Goal: Task Accomplishment & Management: Manage account settings

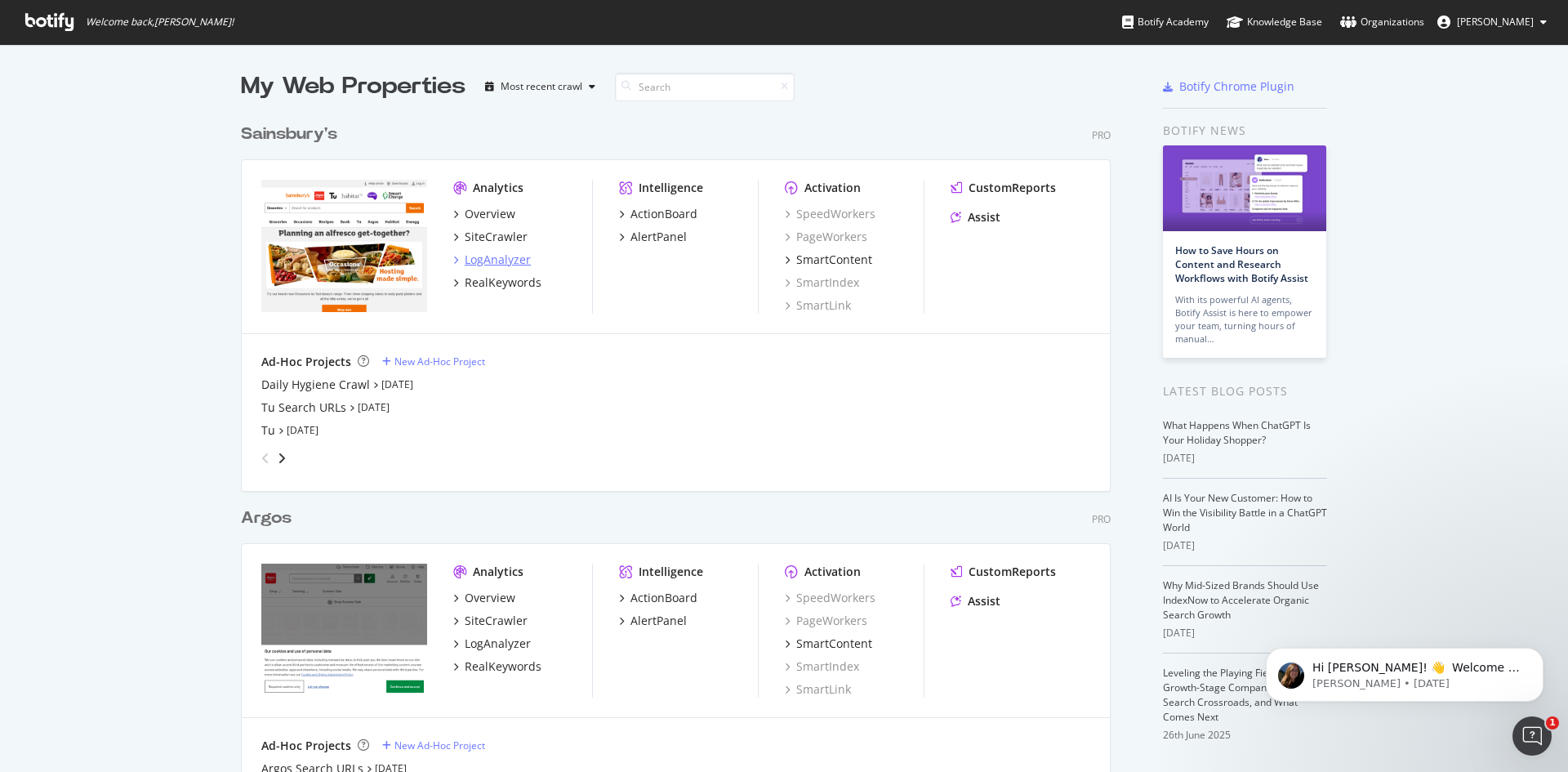
click at [487, 264] on div "LogAnalyzer" at bounding box center [498, 259] width 66 height 16
click at [279, 457] on icon "angle-right" at bounding box center [282, 458] width 8 height 13
click at [255, 458] on div "angle-left" at bounding box center [266, 459] width 21 height 27
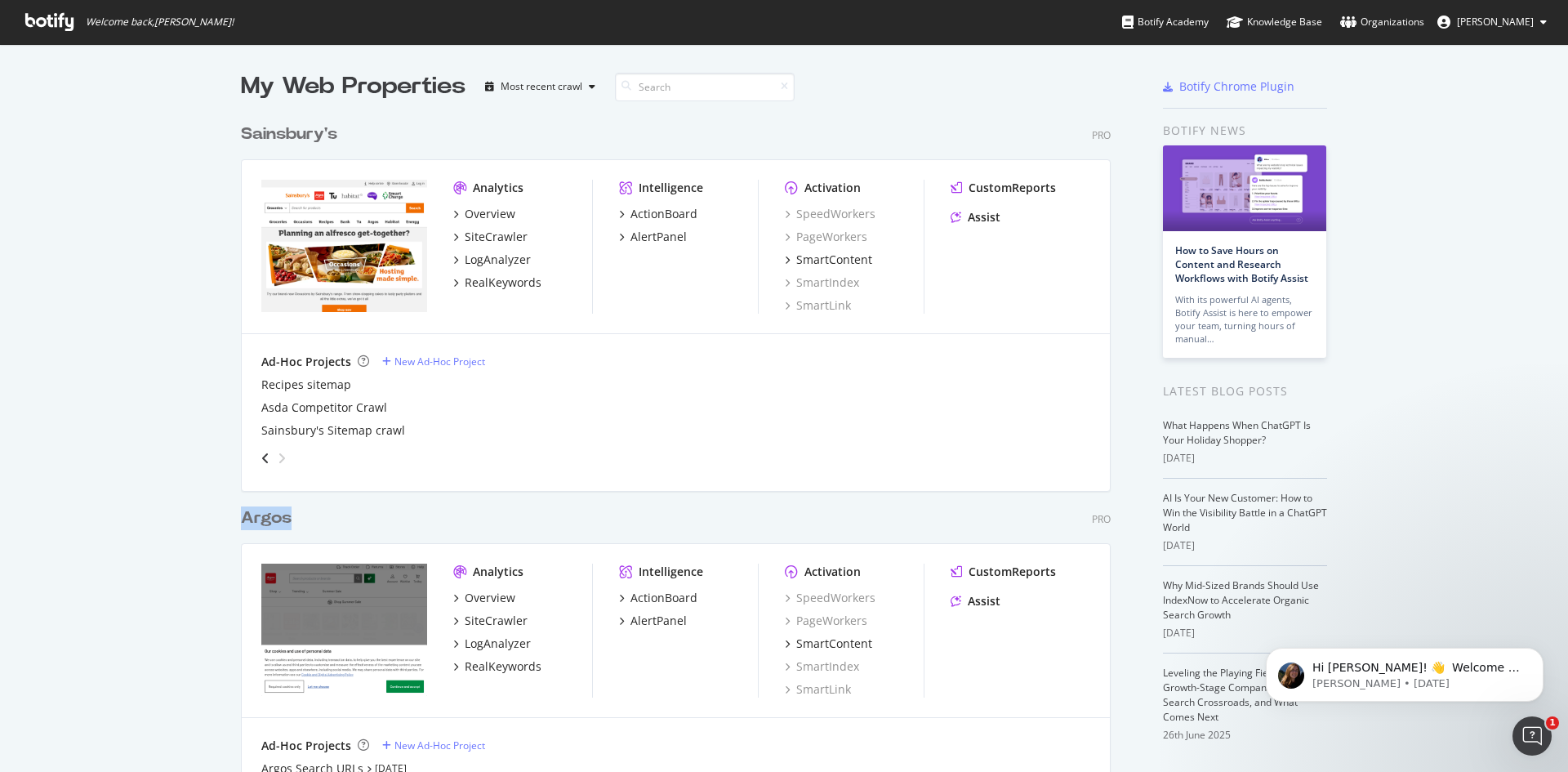
click at [255, 458] on div "angle-left" at bounding box center [266, 459] width 21 height 27
click at [495, 213] on div "Overview" at bounding box center [490, 213] width 50 height 16
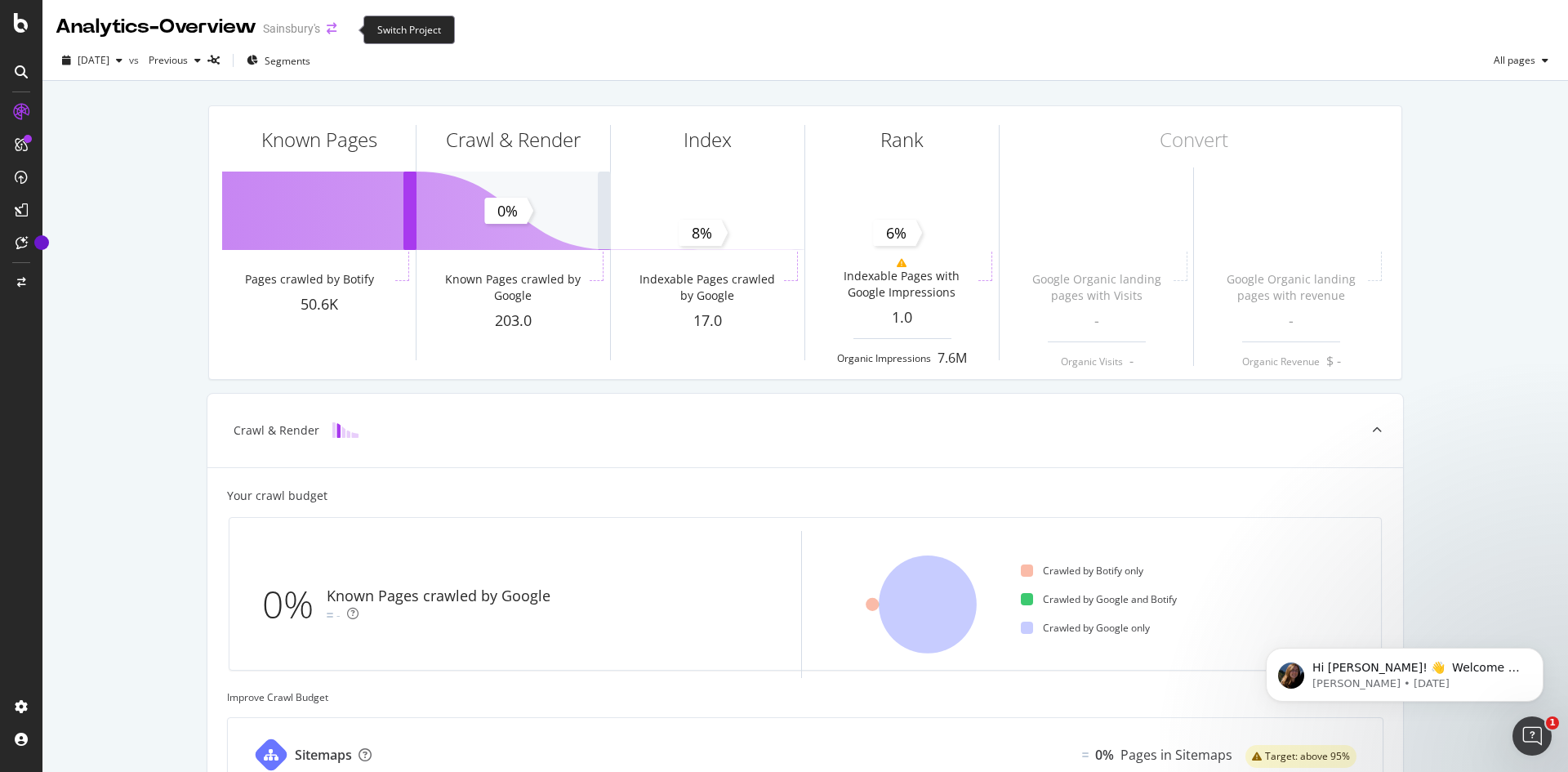
click at [336, 27] on icon "arrow-right-arrow-left" at bounding box center [331, 28] width 10 height 12
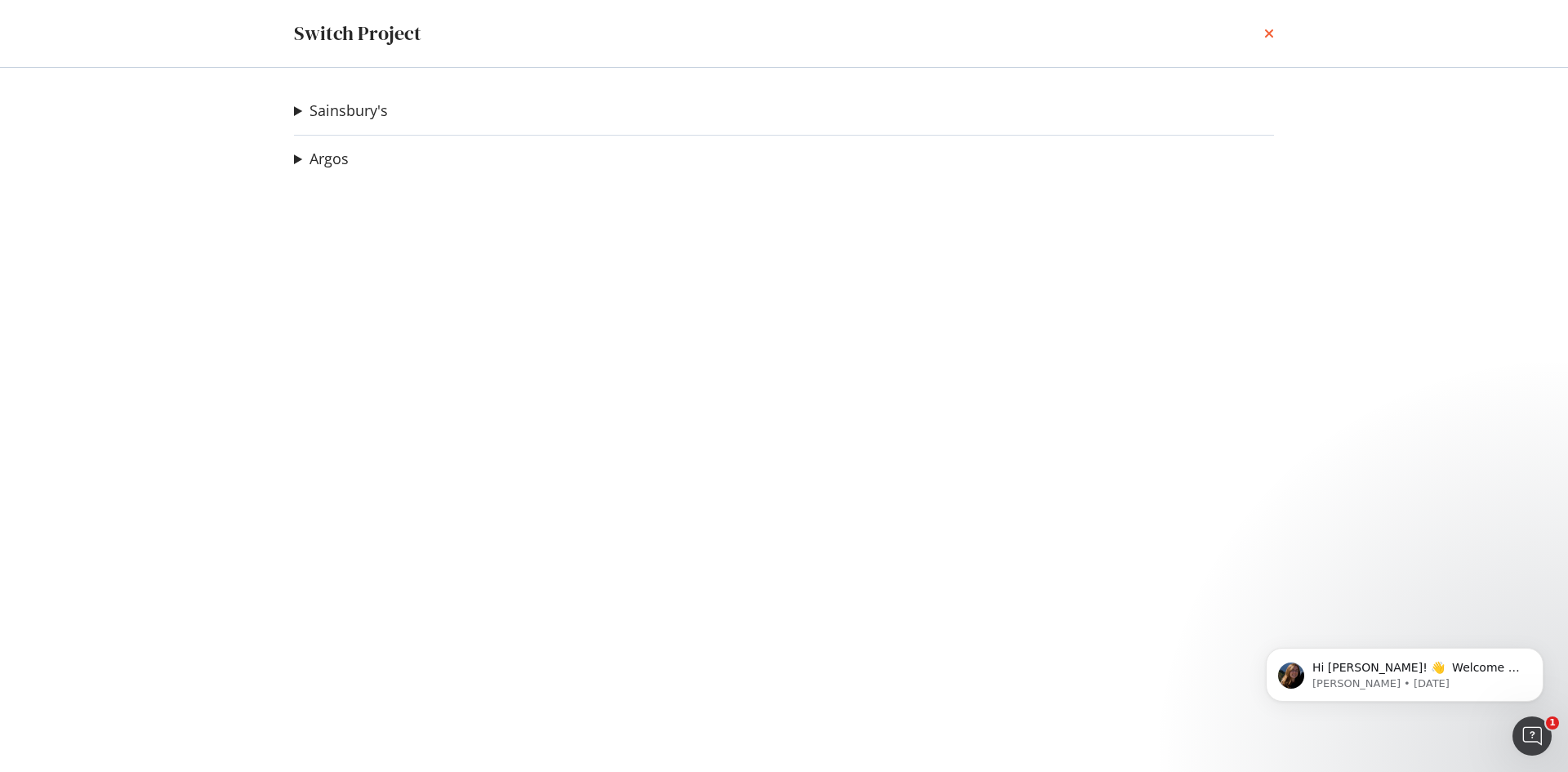
click at [1266, 31] on icon "times" at bounding box center [1269, 33] width 10 height 13
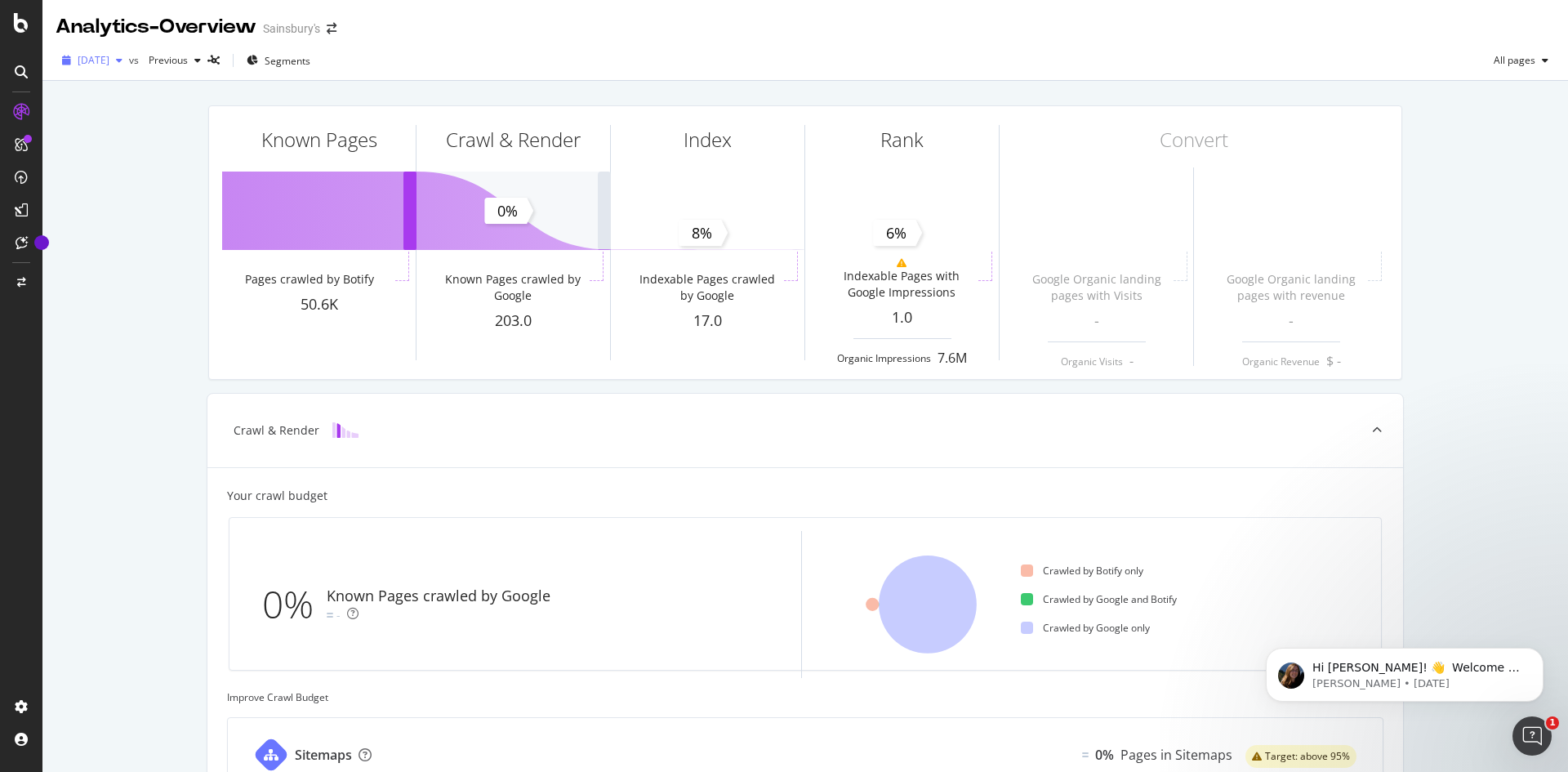
click at [129, 58] on div "button" at bounding box center [120, 60] width 19 height 10
click at [567, 66] on div "[DATE] vs Previous Segments All pages" at bounding box center [805, 64] width 1526 height 33
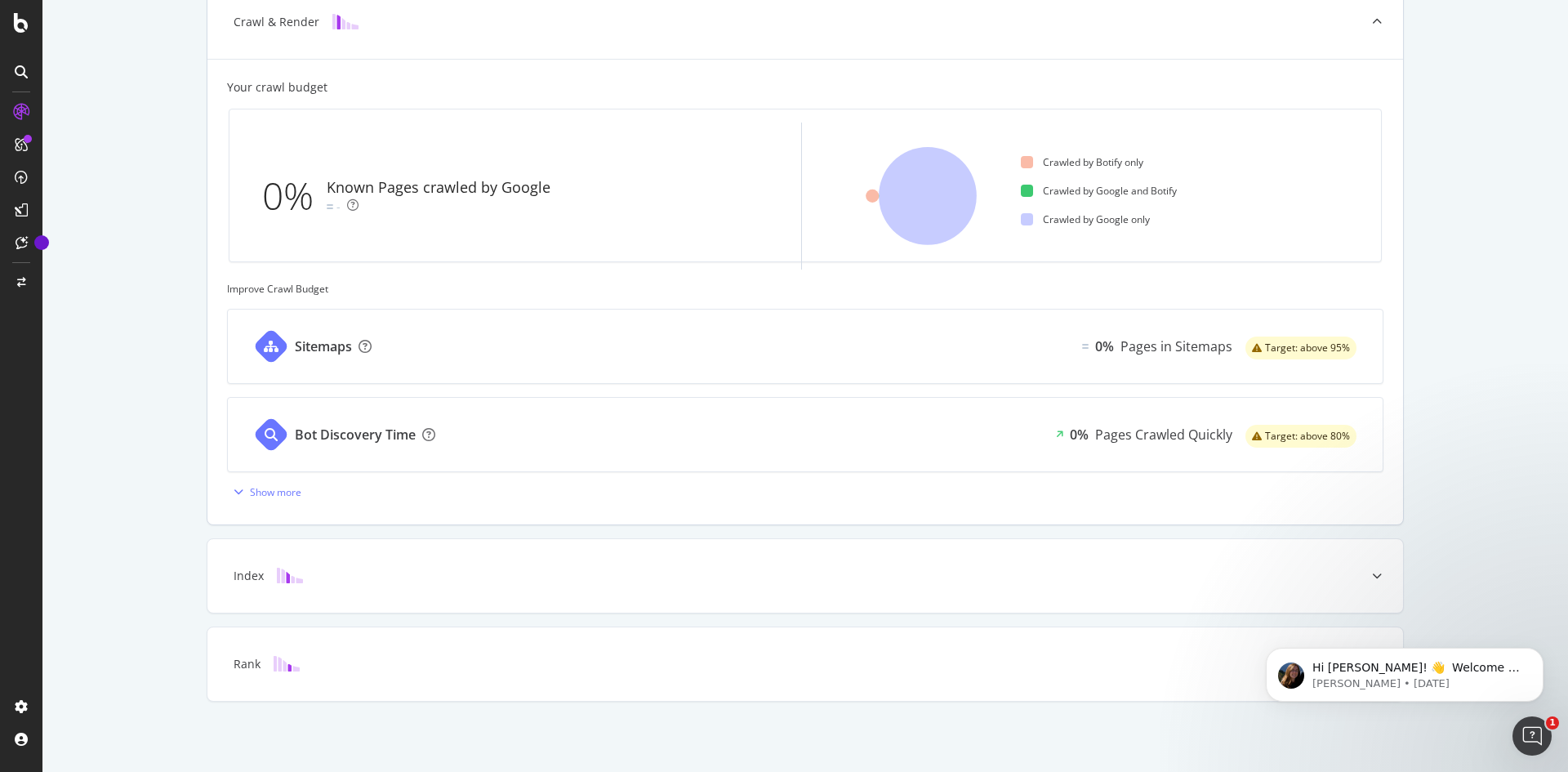
scroll to position [0, 0]
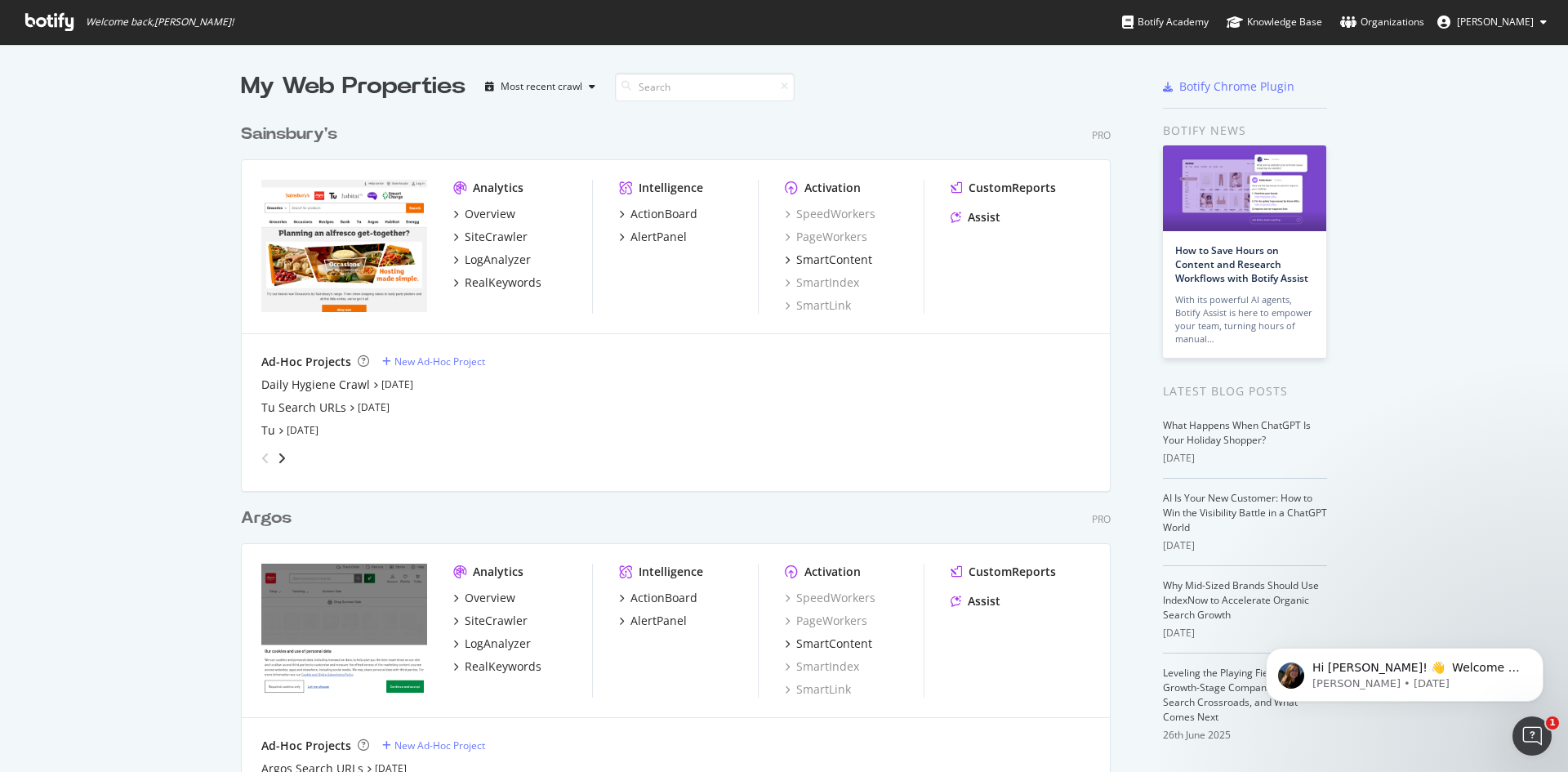
scroll to position [125, 0]
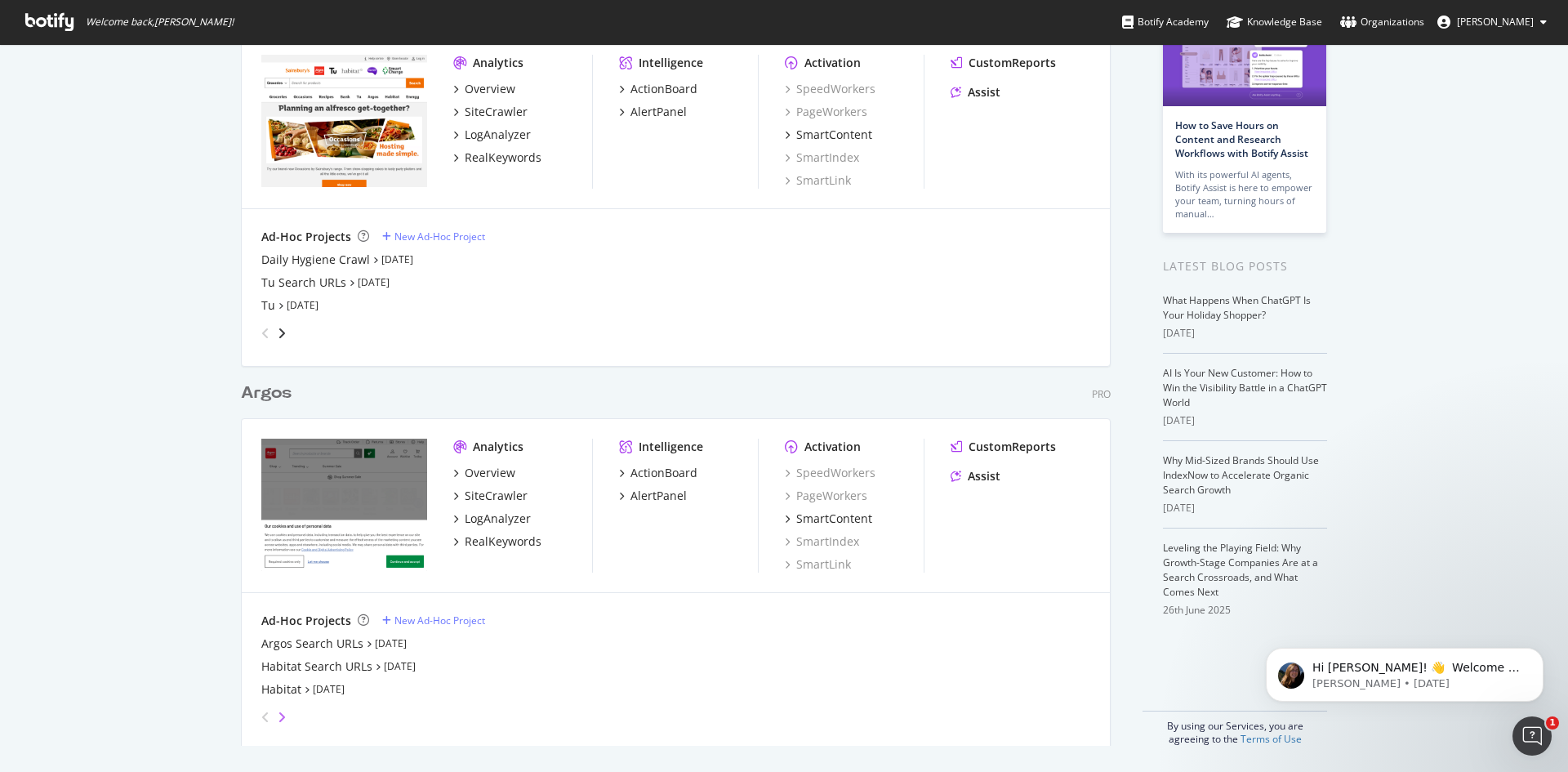
click at [278, 714] on icon "angle-right" at bounding box center [282, 717] width 8 height 13
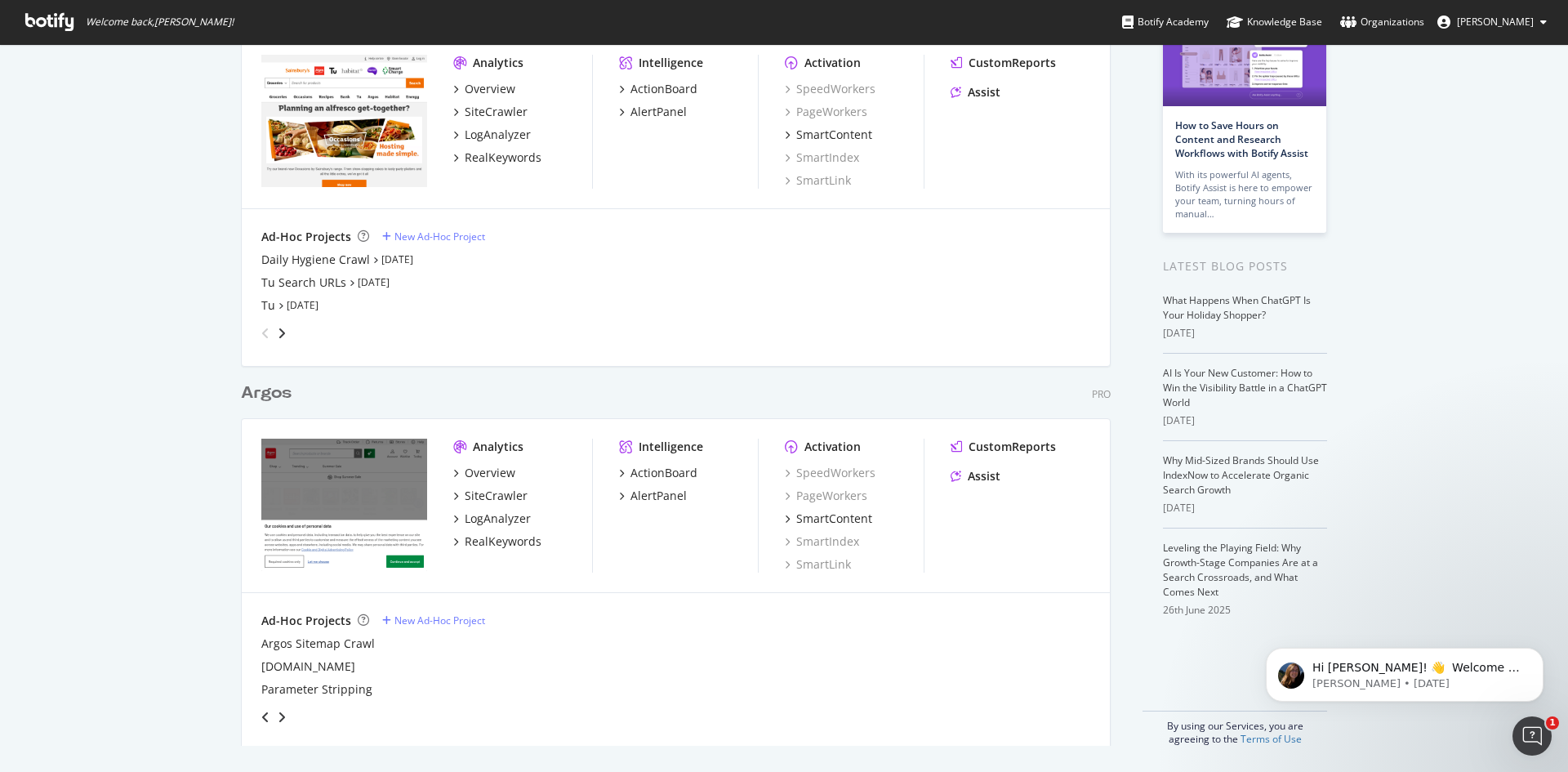
click at [255, 715] on div "angle-left" at bounding box center [266, 717] width 21 height 27
click at [278, 719] on icon "angle-right" at bounding box center [282, 717] width 8 height 13
click at [255, 718] on div "angle-left" at bounding box center [266, 717] width 21 height 27
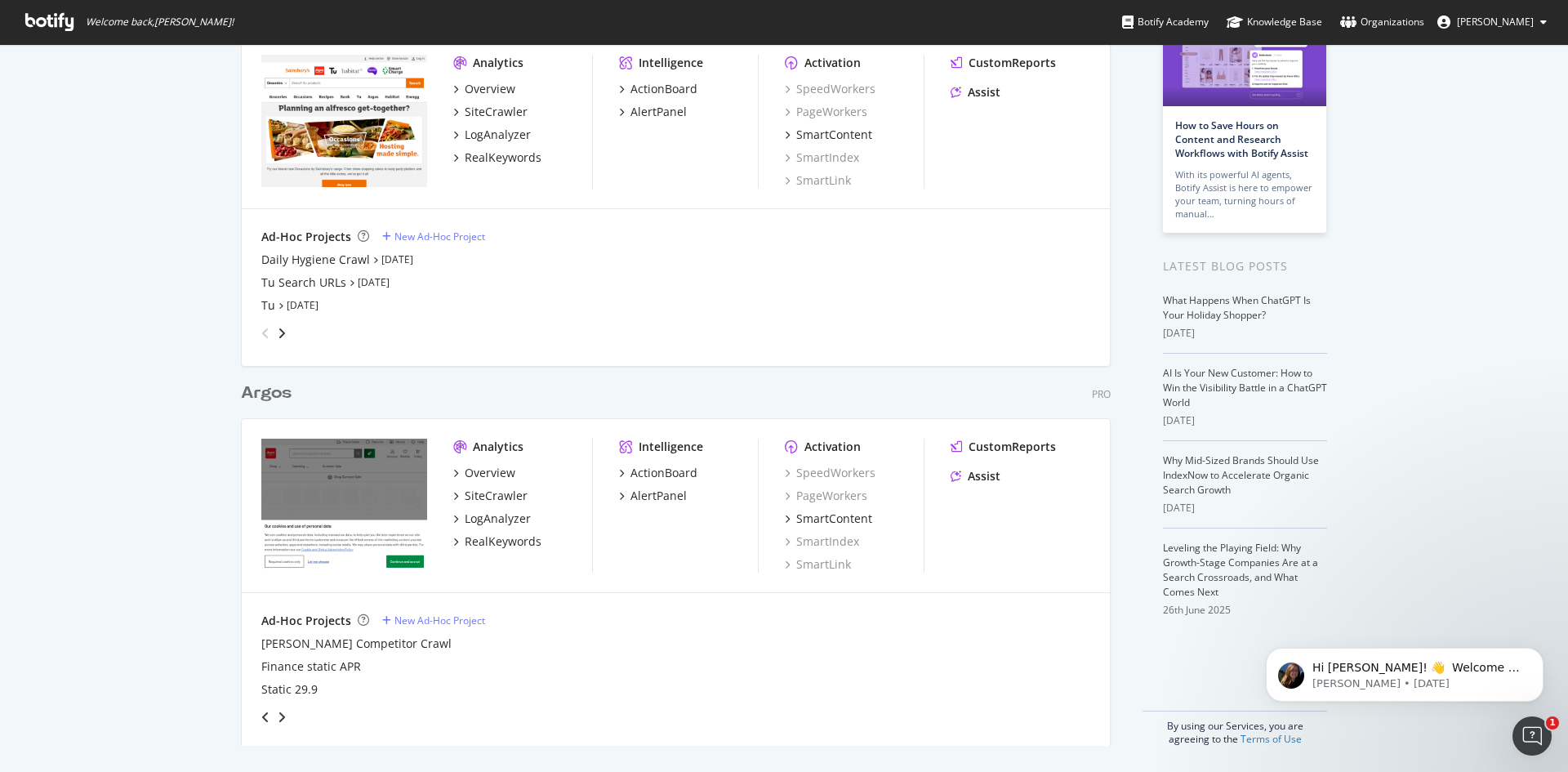
click at [255, 718] on div "angle-left" at bounding box center [266, 717] width 21 height 27
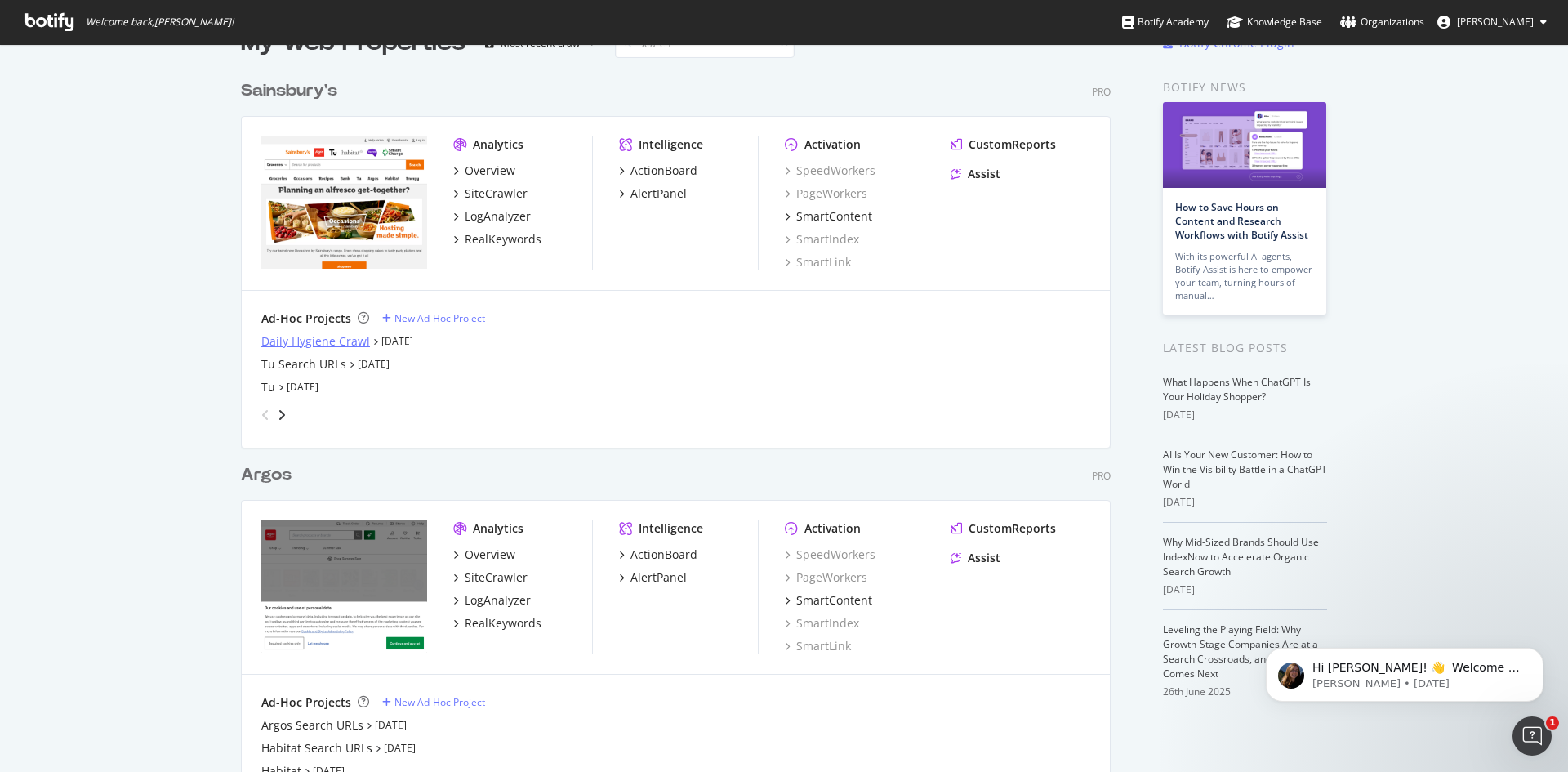
scroll to position [0, 0]
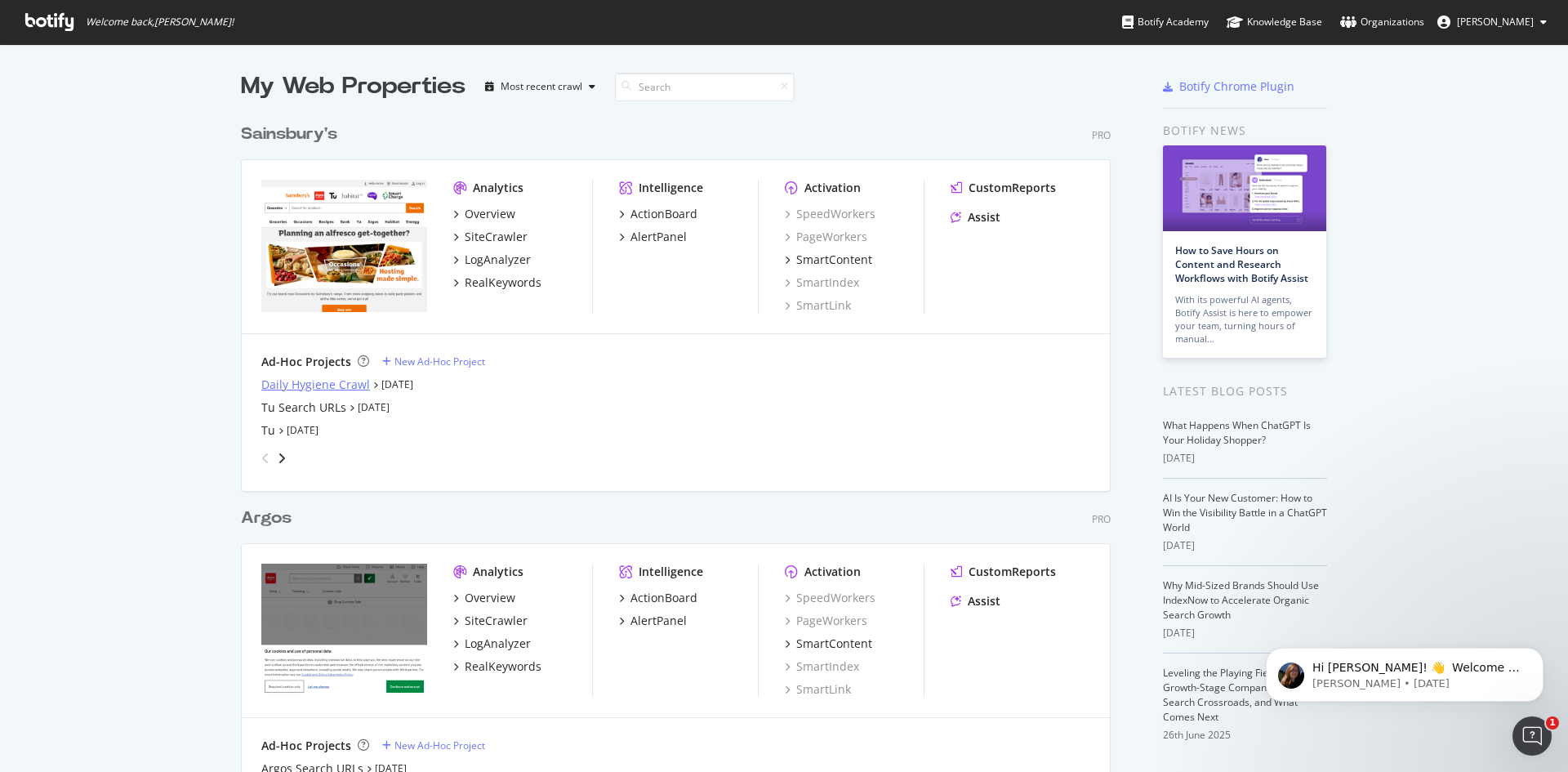
click at [297, 390] on div "Daily Hygiene Crawl" at bounding box center [315, 384] width 109 height 16
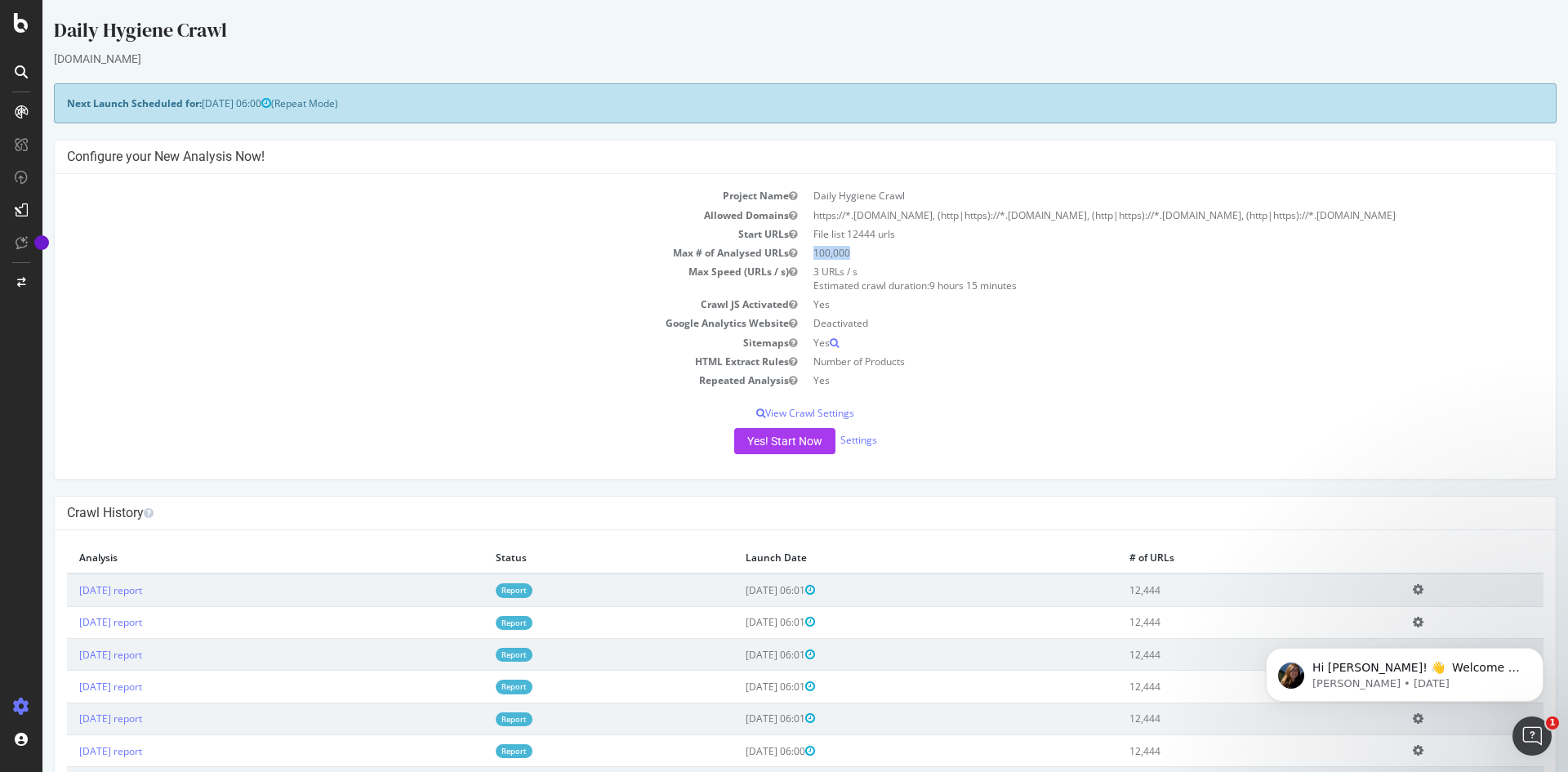
drag, startPoint x: 808, startPoint y: 251, endPoint x: 854, endPoint y: 253, distance: 46.0
click at [854, 253] on td "100,000" at bounding box center [1175, 252] width 738 height 19
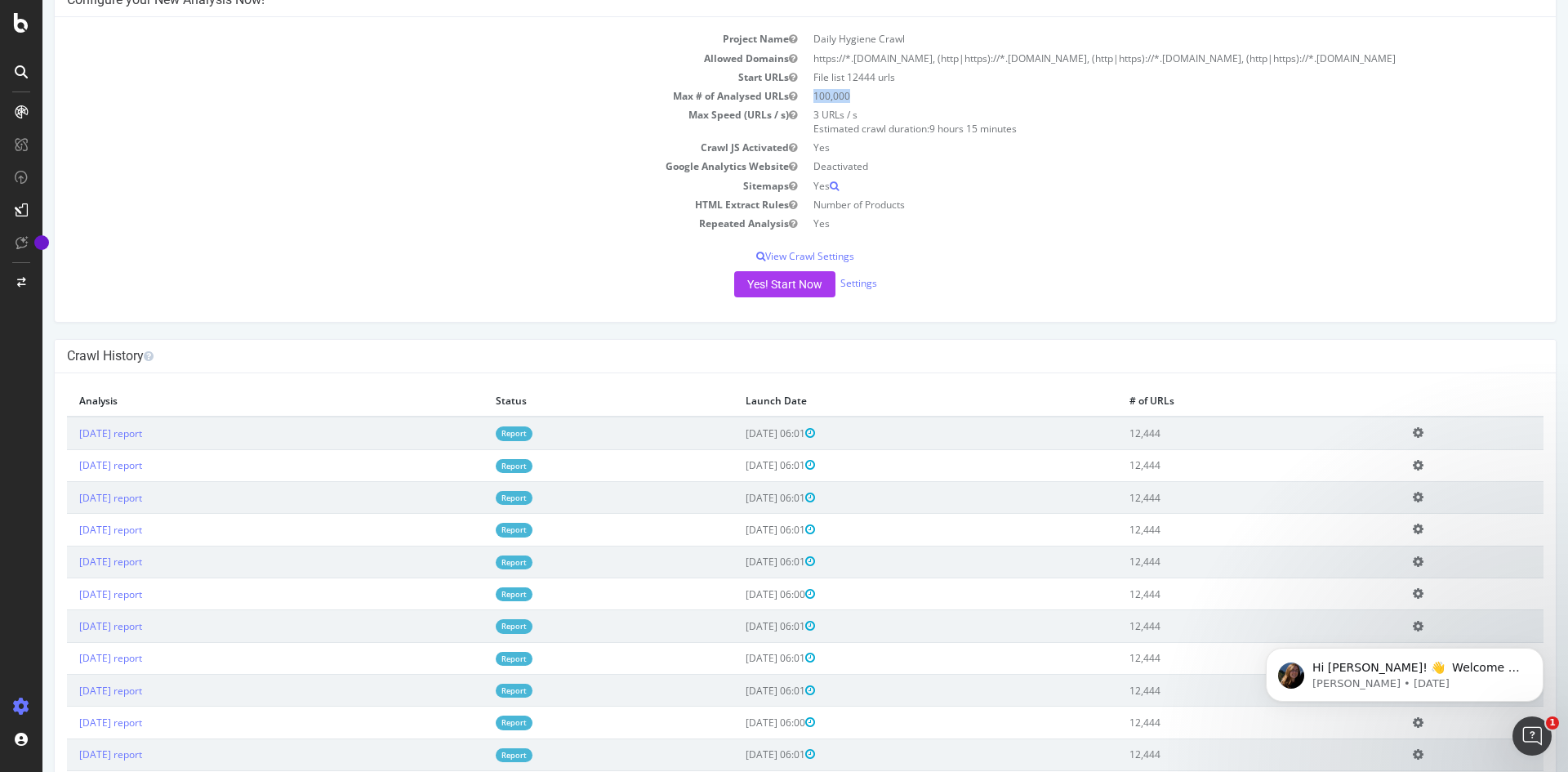
scroll to position [163, 0]
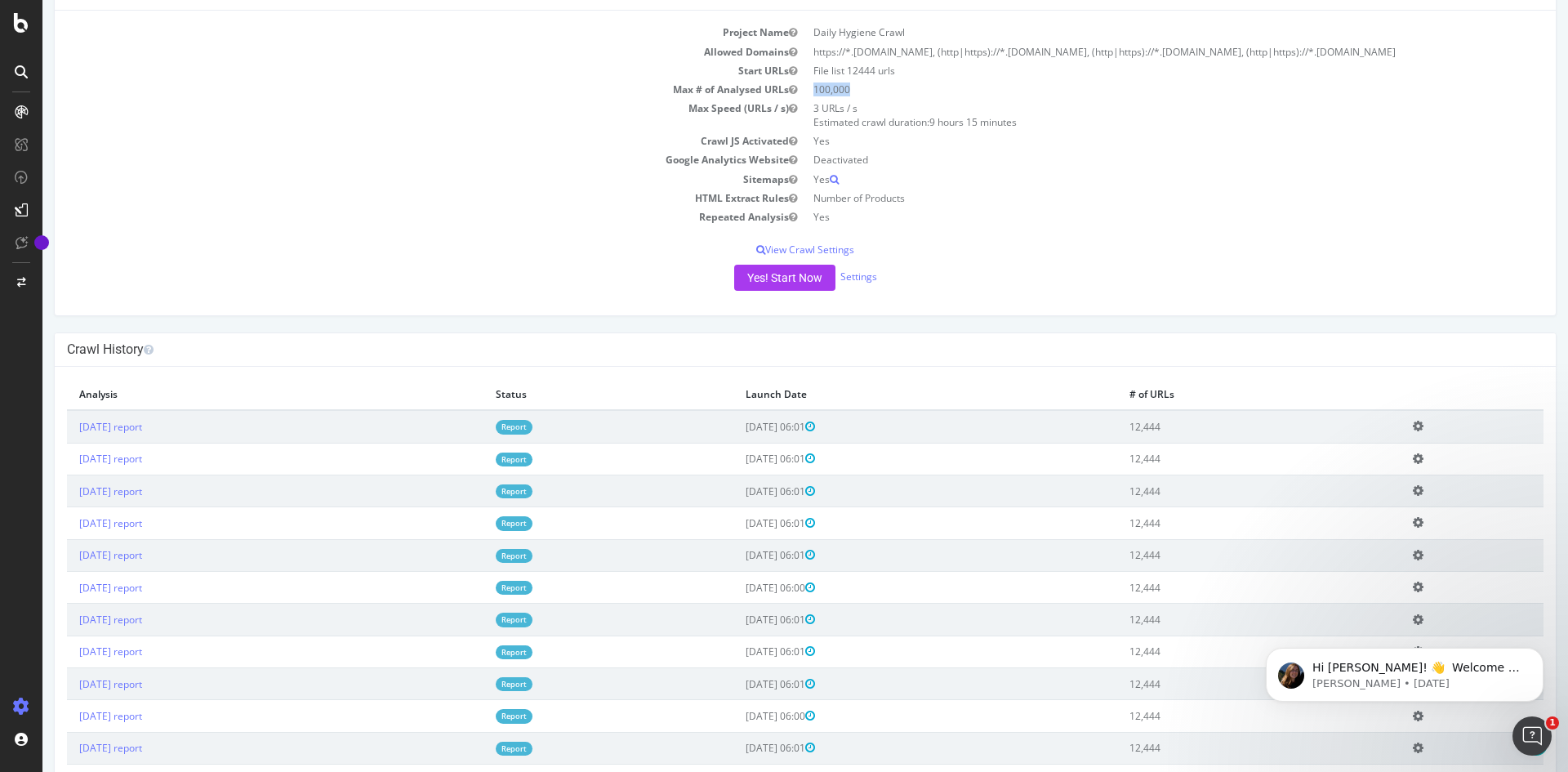
drag, startPoint x: 1168, startPoint y: 428, endPoint x: 1215, endPoint y: 428, distance: 47.0
click at [1215, 428] on td "12,444" at bounding box center [1259, 426] width 283 height 33
click at [103, 427] on link "[DATE] report" at bounding box center [110, 427] width 63 height 14
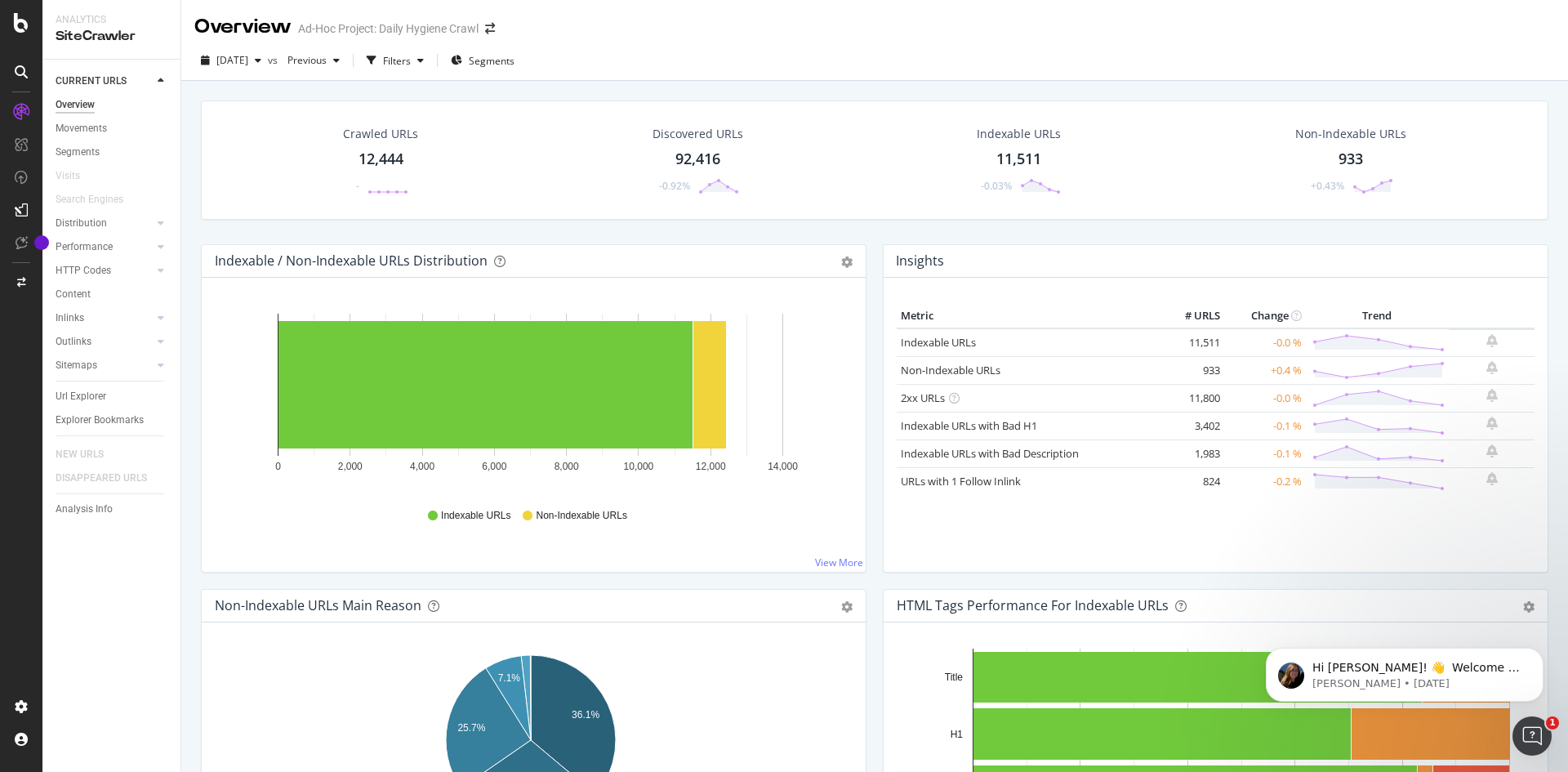
click at [364, 154] on div "12,444" at bounding box center [381, 159] width 45 height 21
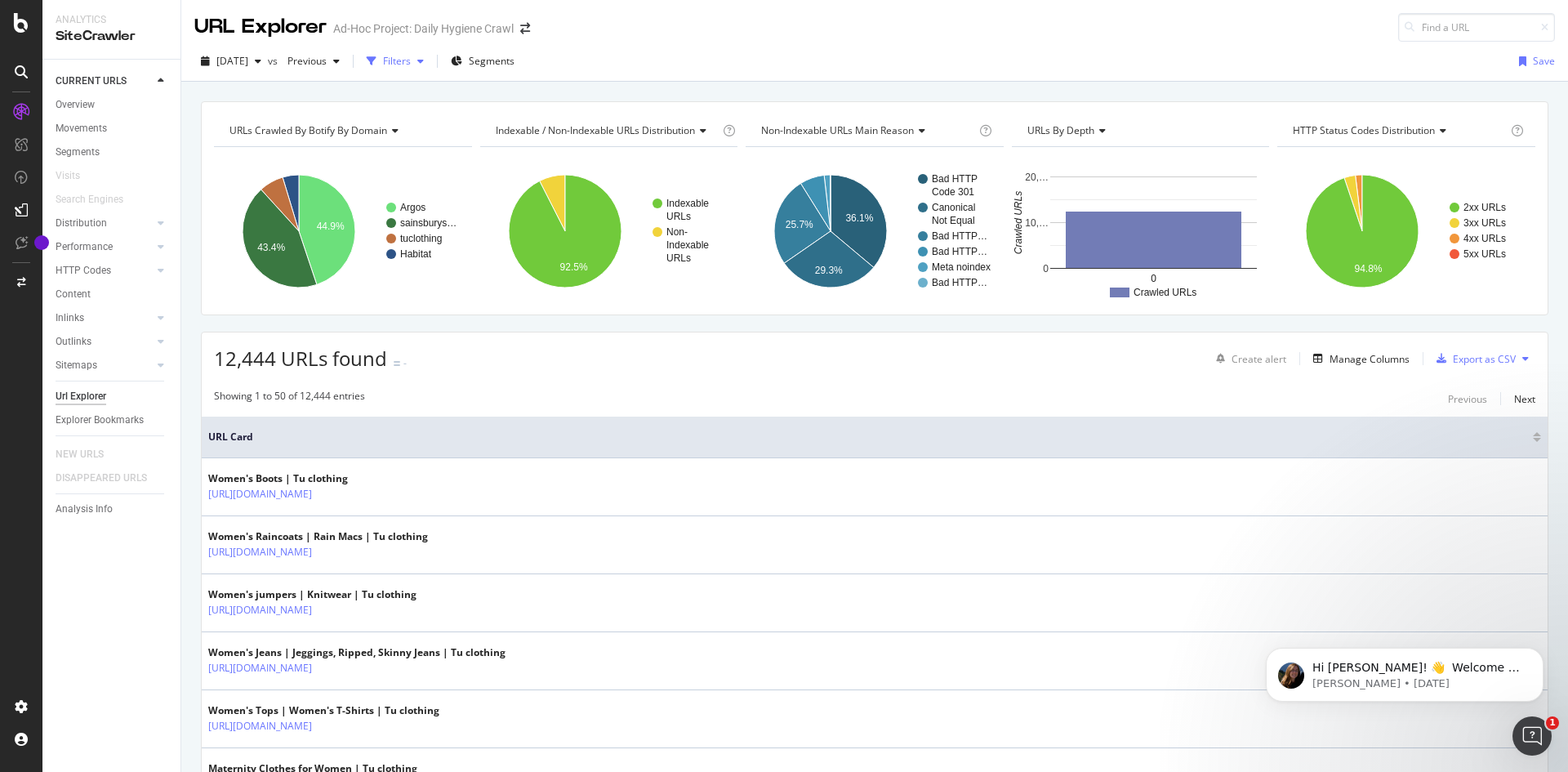
click at [411, 59] on div "Filters" at bounding box center [397, 61] width 27 height 14
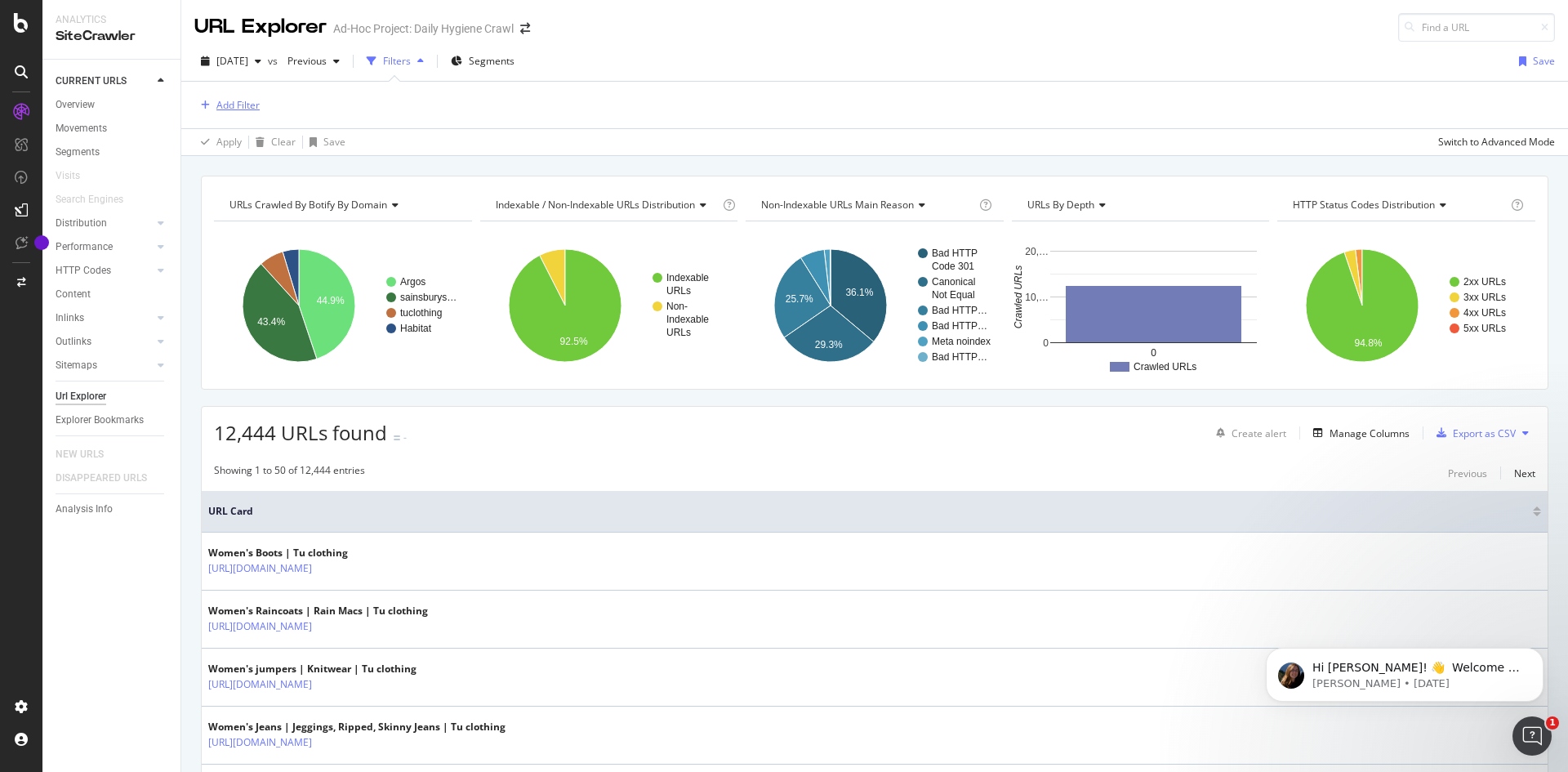
click at [250, 109] on div "Add Filter" at bounding box center [237, 105] width 43 height 14
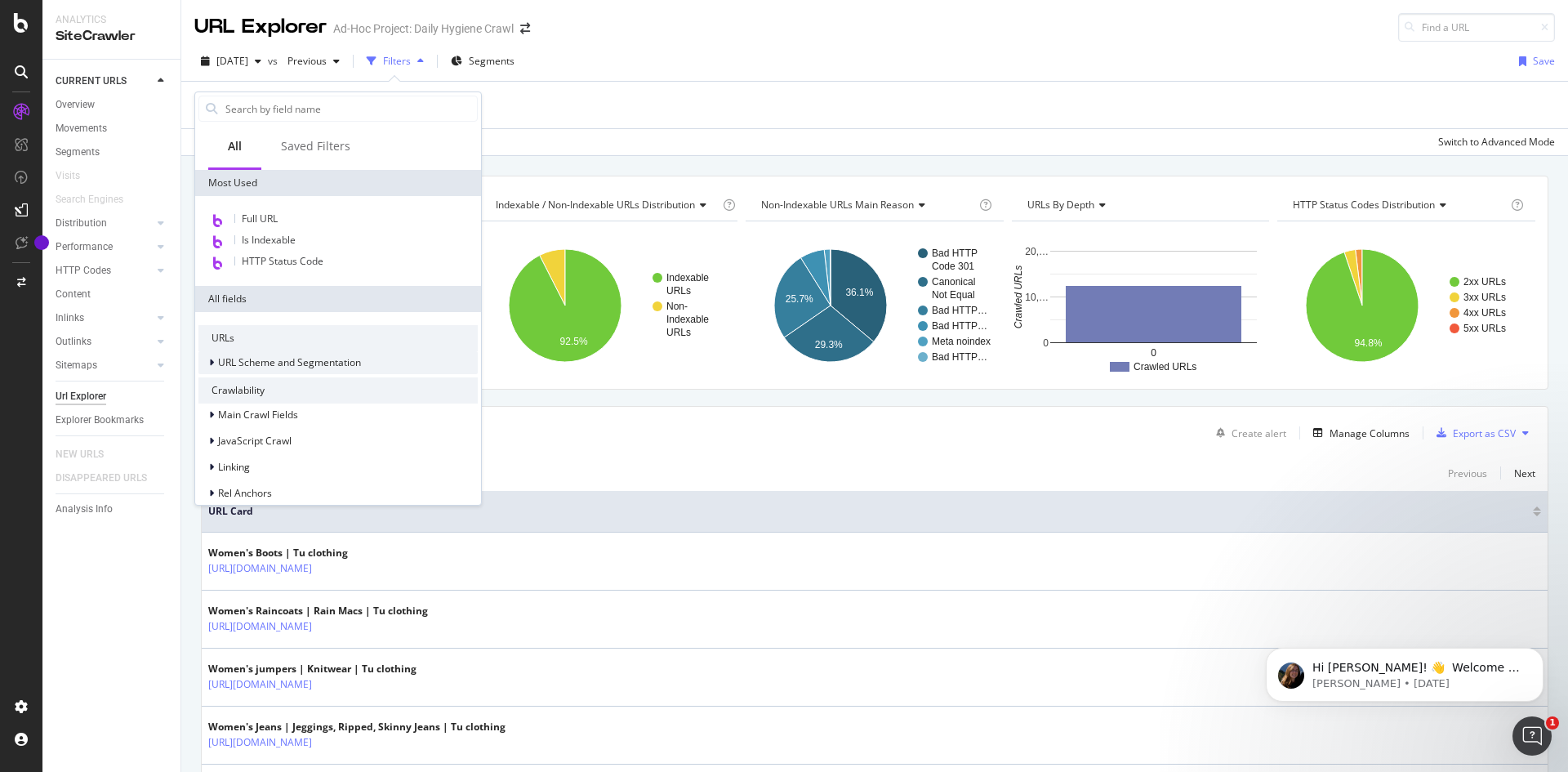
click at [316, 358] on span "URL Scheme and Segmentation" at bounding box center [289, 362] width 143 height 14
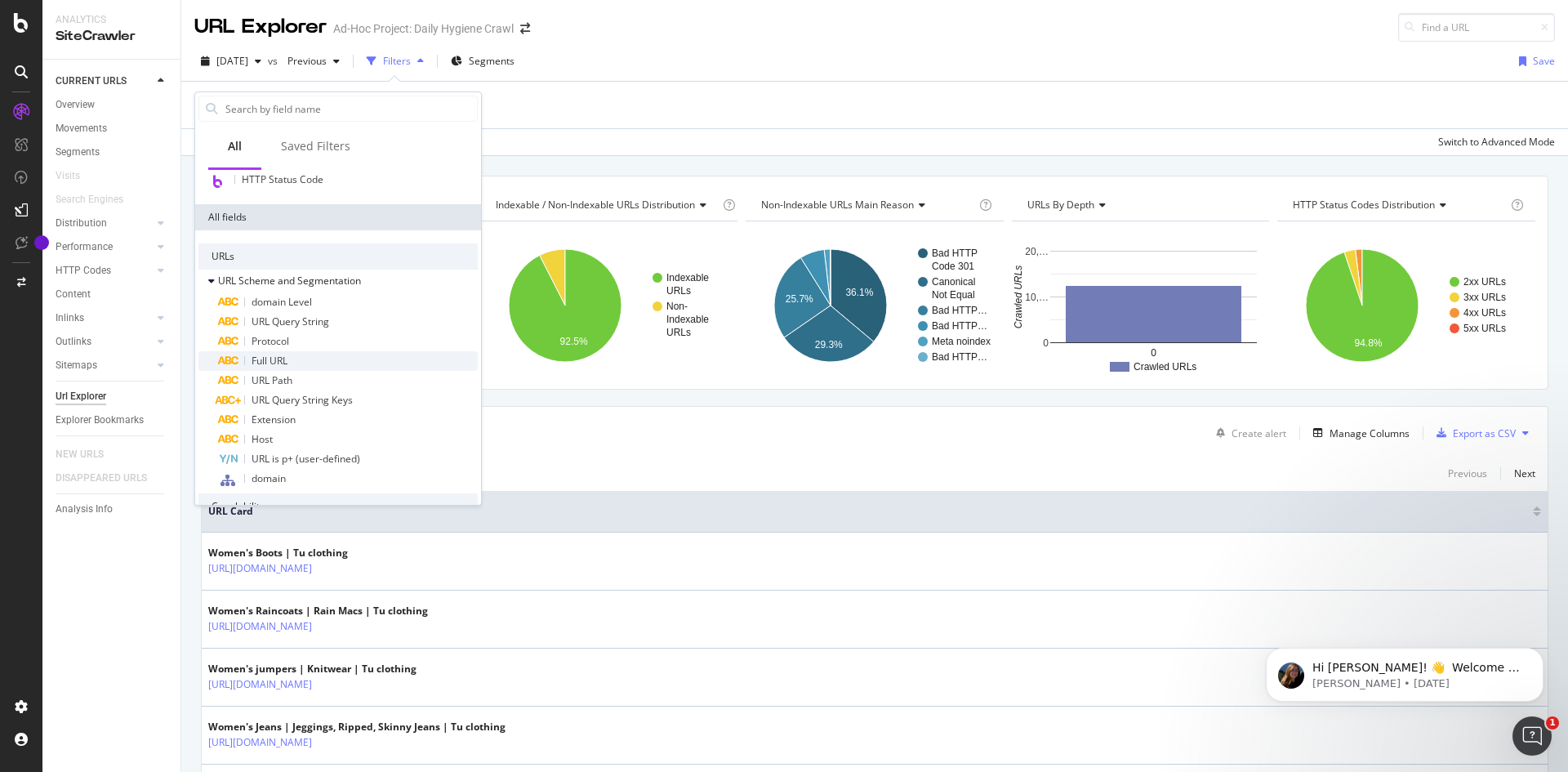
click at [301, 358] on div "Full URL" at bounding box center [347, 361] width 259 height 19
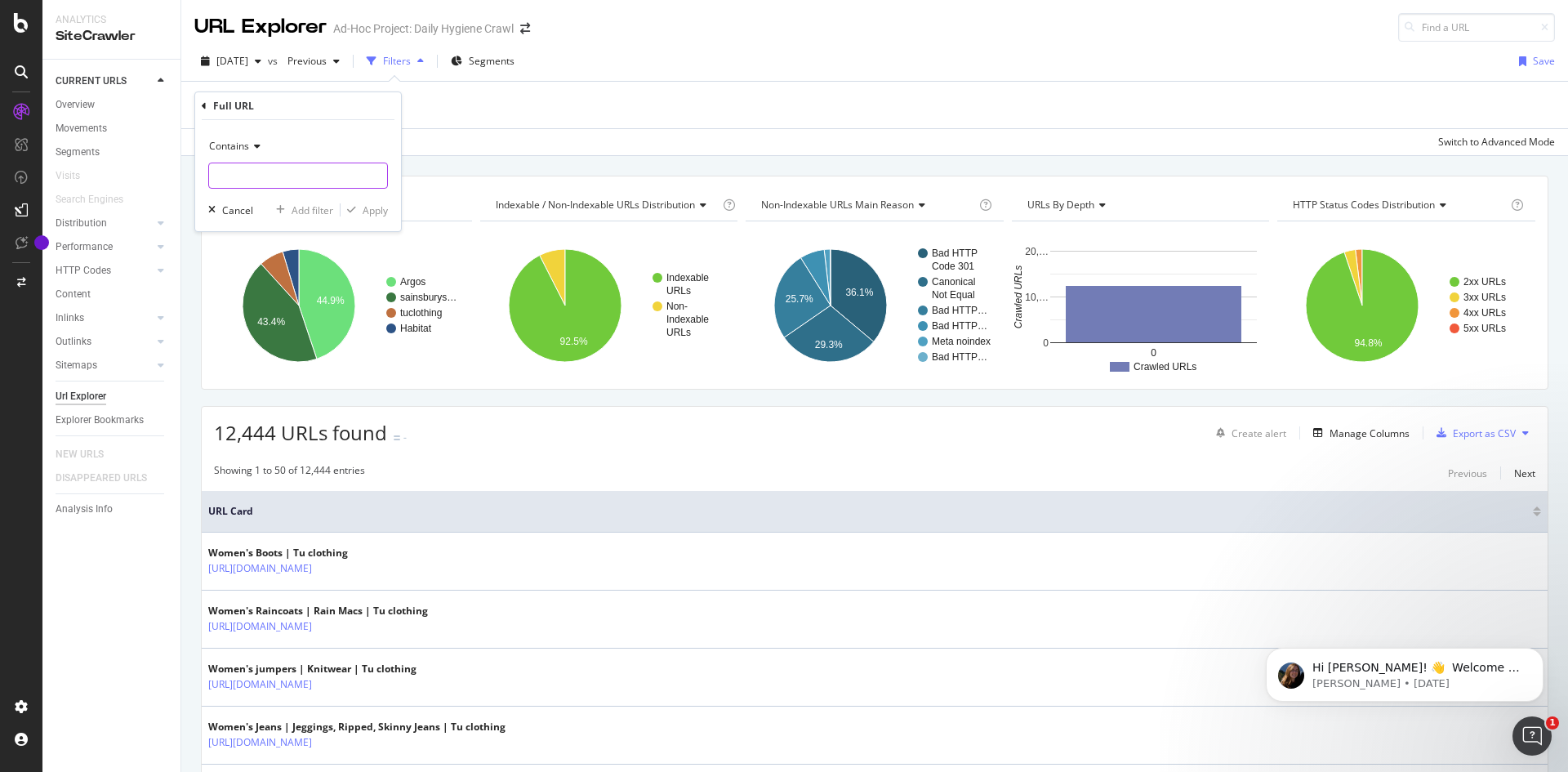
click at [265, 174] on input "text" at bounding box center [297, 176] width 178 height 27
type input "argos"
click at [382, 212] on div "Apply" at bounding box center [375, 211] width 26 height 14
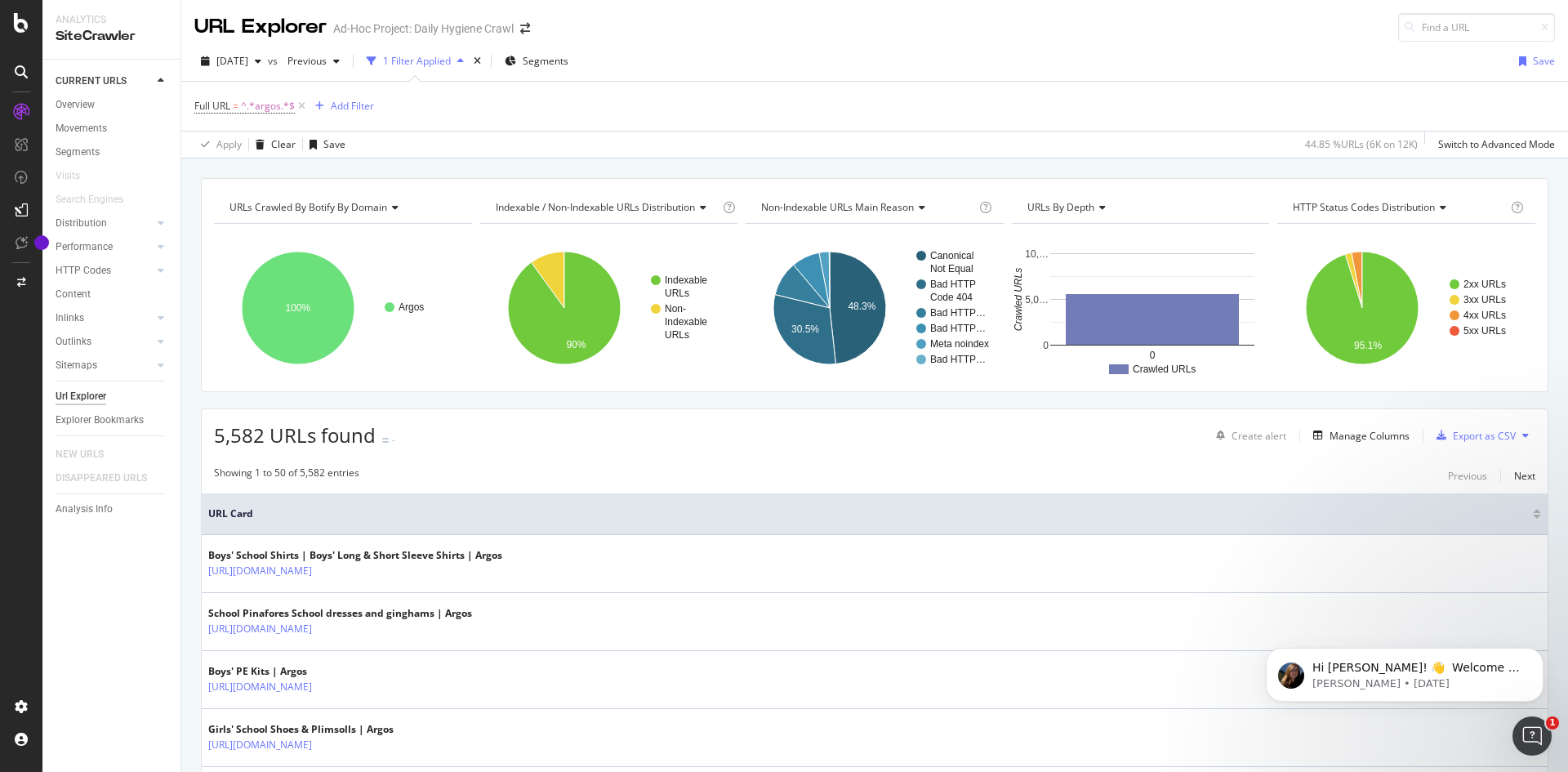
click at [158, 81] on icon at bounding box center [160, 81] width 6 height 10
click at [157, 78] on div at bounding box center [160, 81] width 16 height 16
click at [302, 103] on icon at bounding box center [302, 106] width 14 height 16
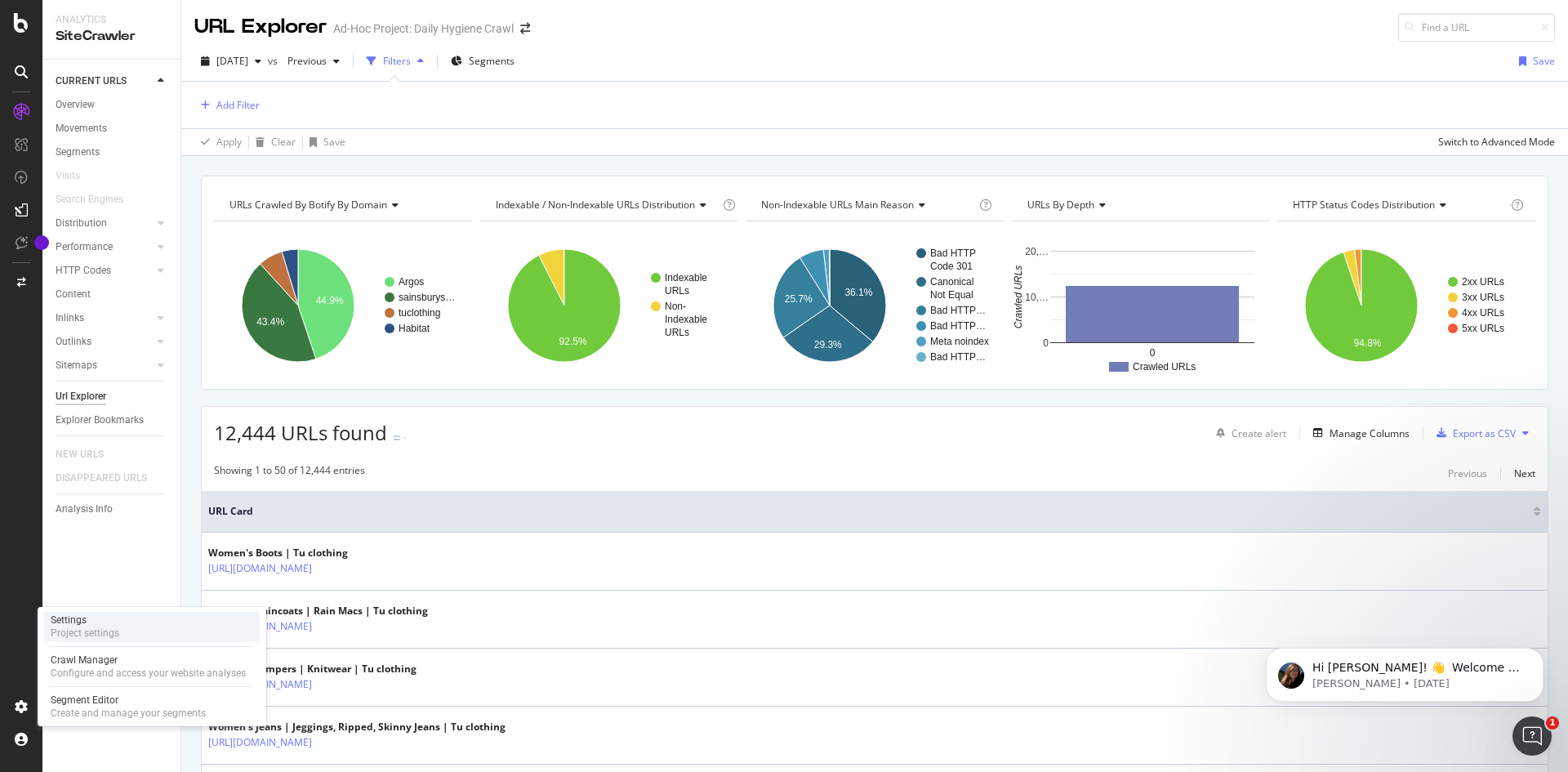
click at [142, 628] on div "Settings Project settings" at bounding box center [152, 626] width 216 height 29
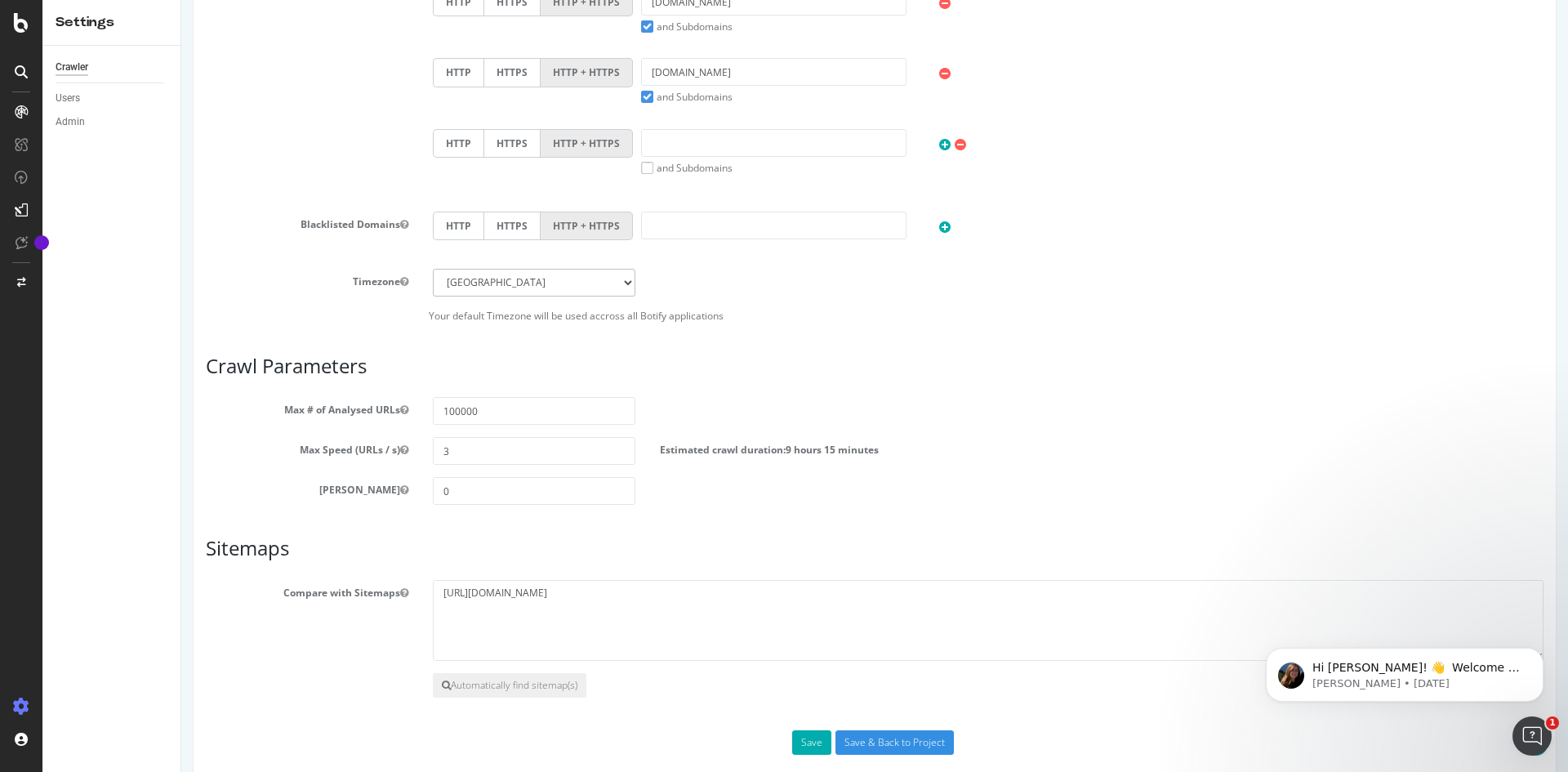
scroll to position [819, 0]
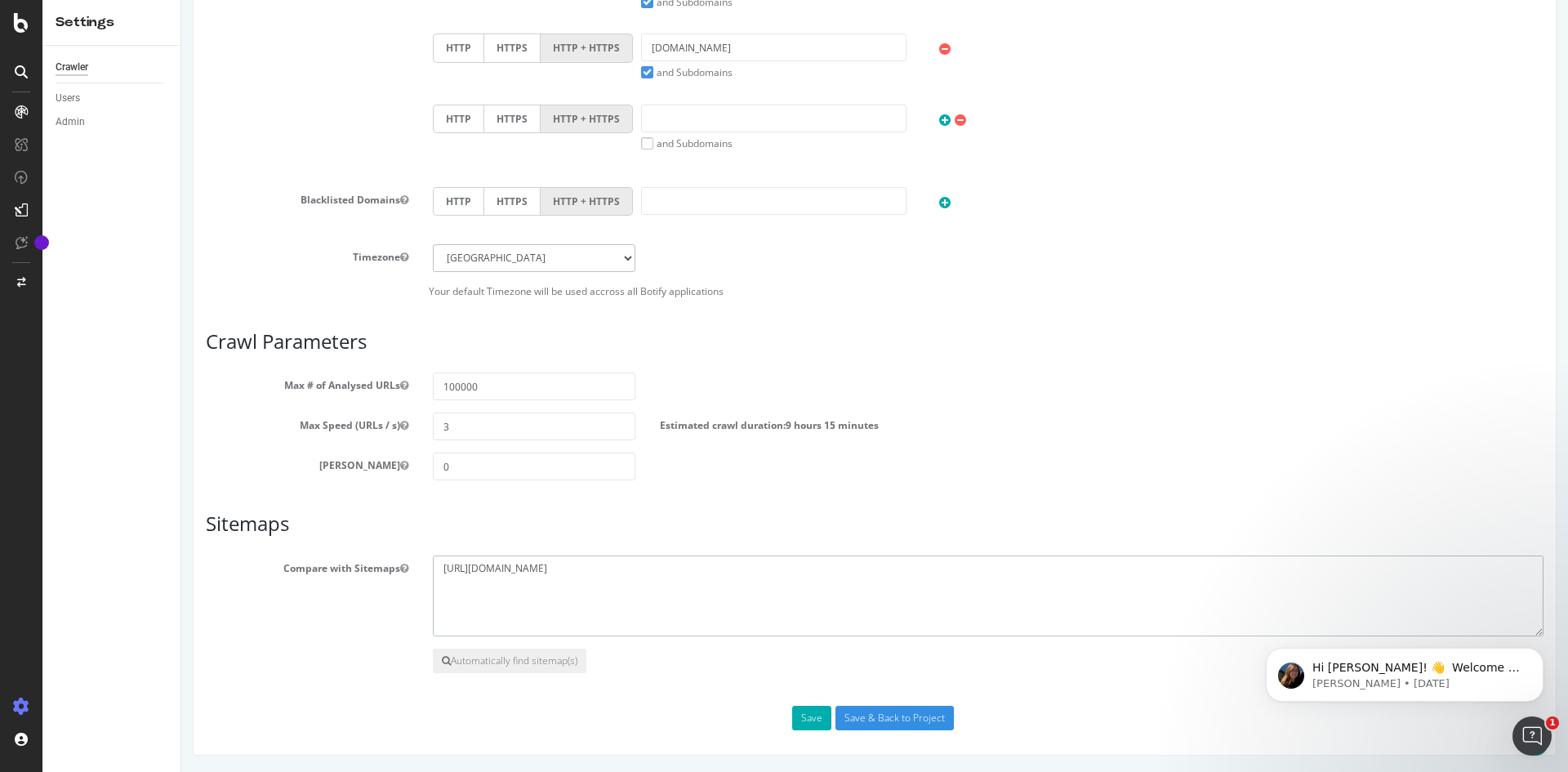
drag, startPoint x: 677, startPoint y: 568, endPoint x: 438, endPoint y: 581, distance: 239.4
click at [438, 581] on textarea "[URL][DOMAIN_NAME]" at bounding box center [988, 596] width 1111 height 81
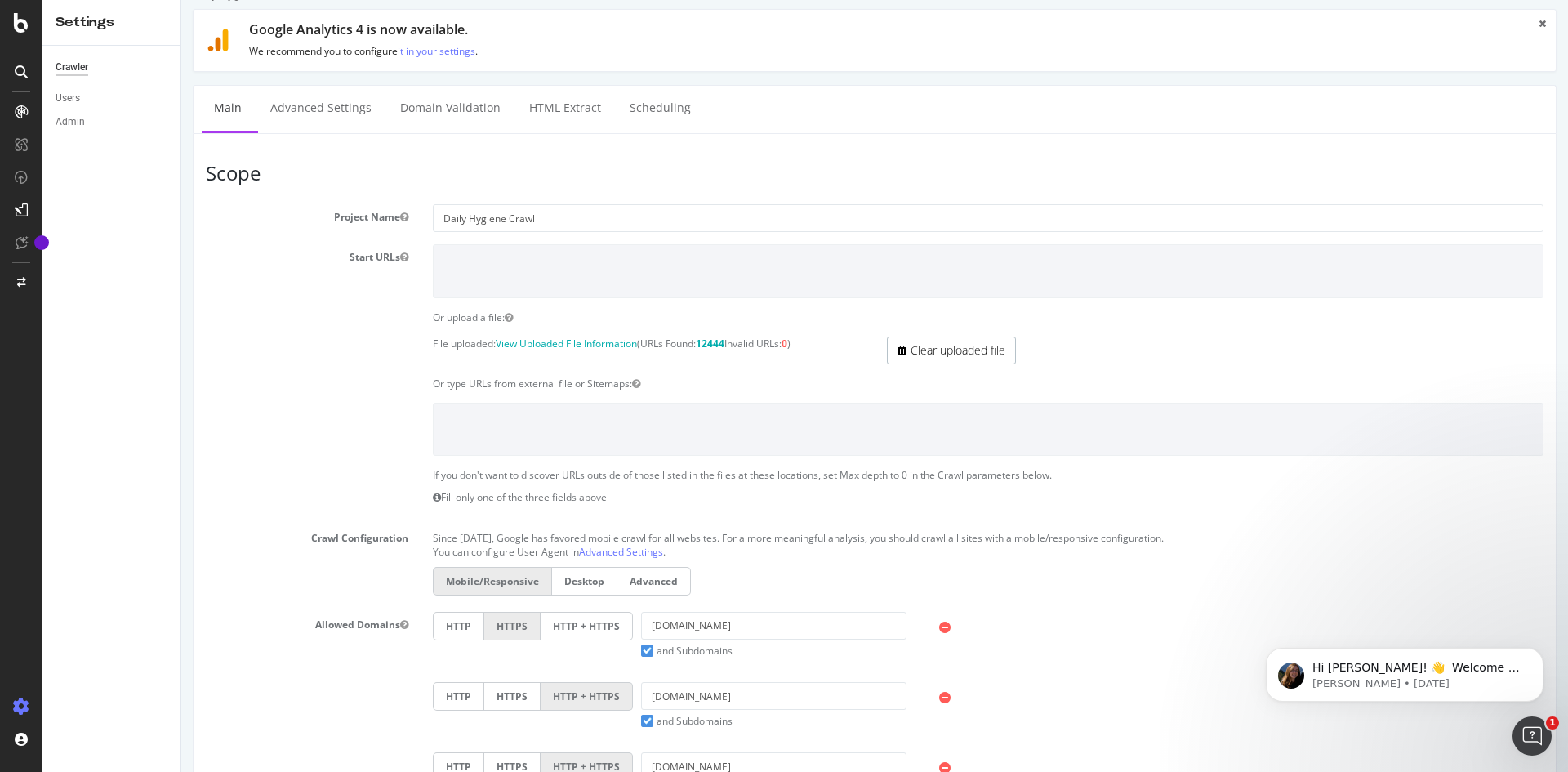
scroll to position [0, 0]
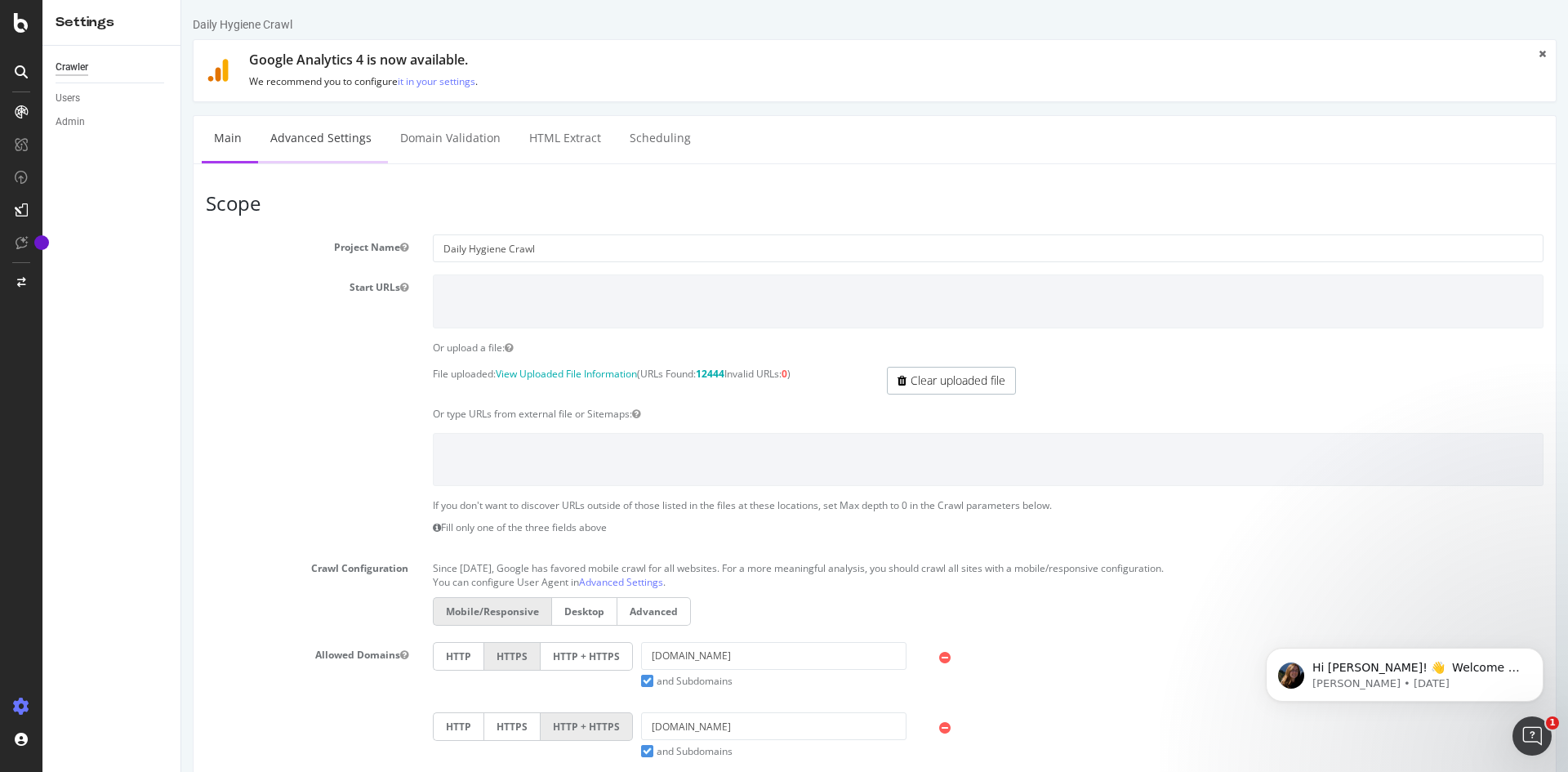
click at [320, 149] on link "Advanced Settings" at bounding box center [321, 138] width 126 height 45
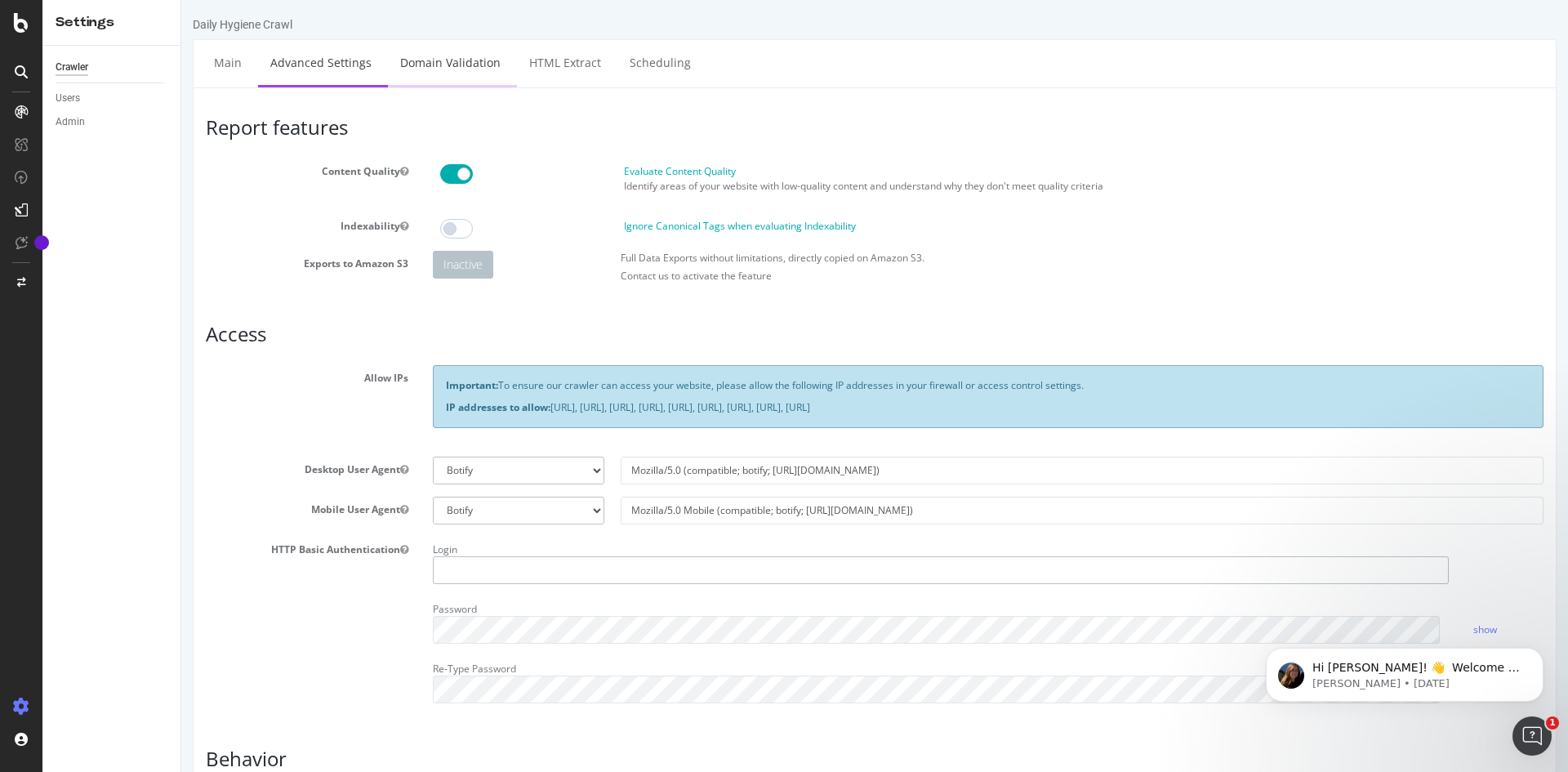
type input "rowancollins"
click at [445, 73] on link "Domain Validation" at bounding box center [450, 62] width 125 height 45
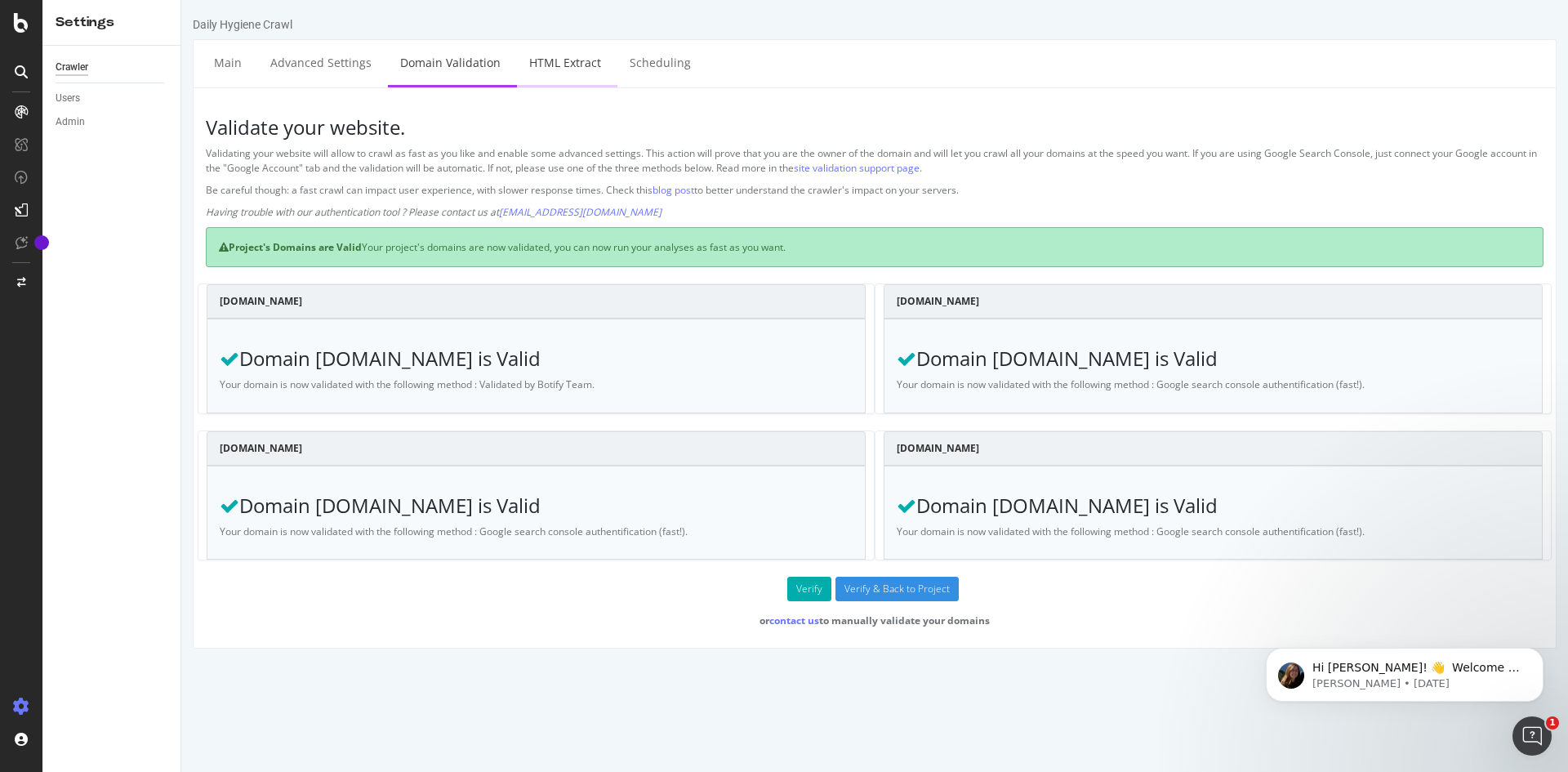
click at [570, 70] on link "HTML Extract" at bounding box center [565, 62] width 97 height 45
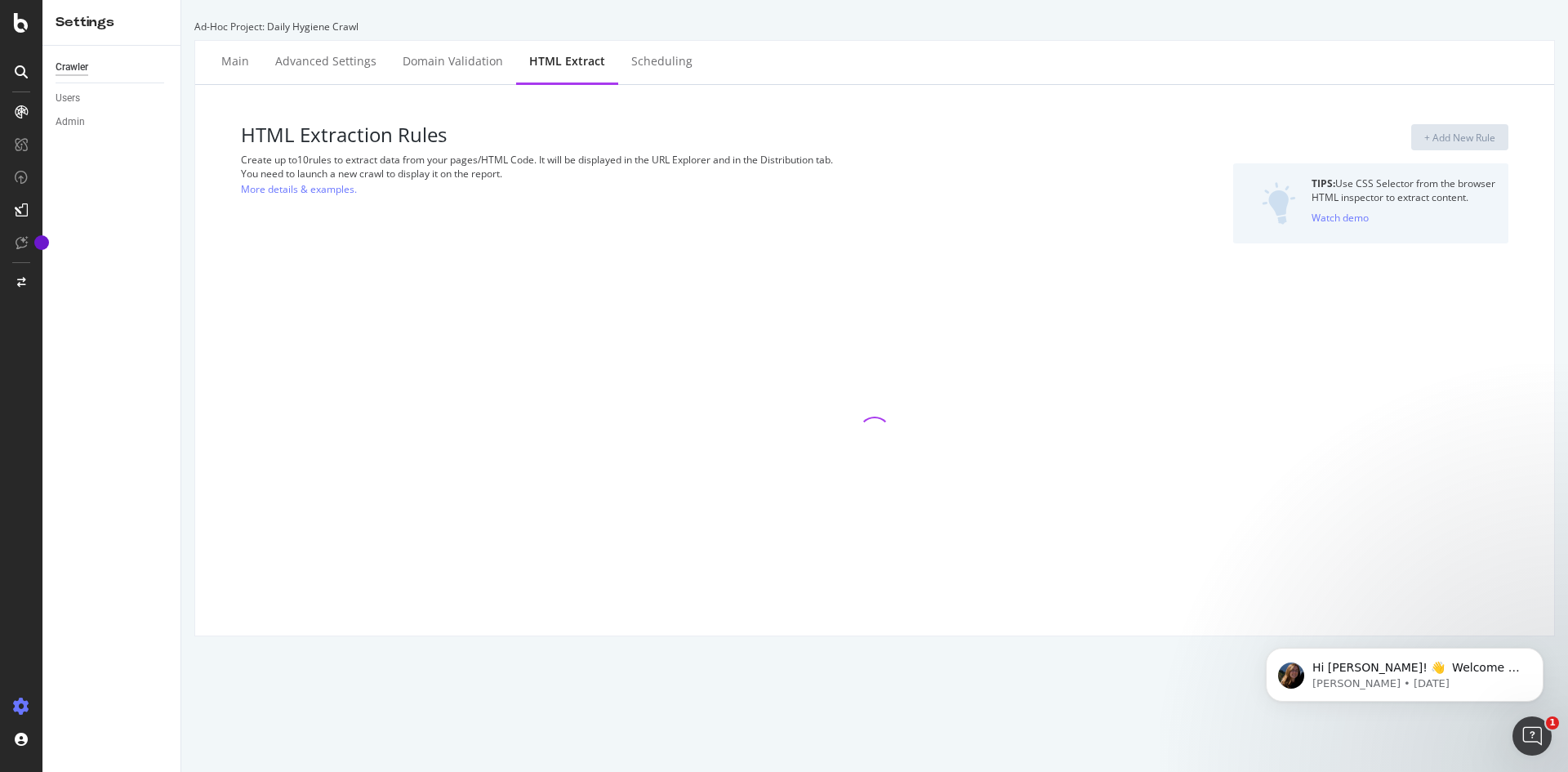
select select "i"
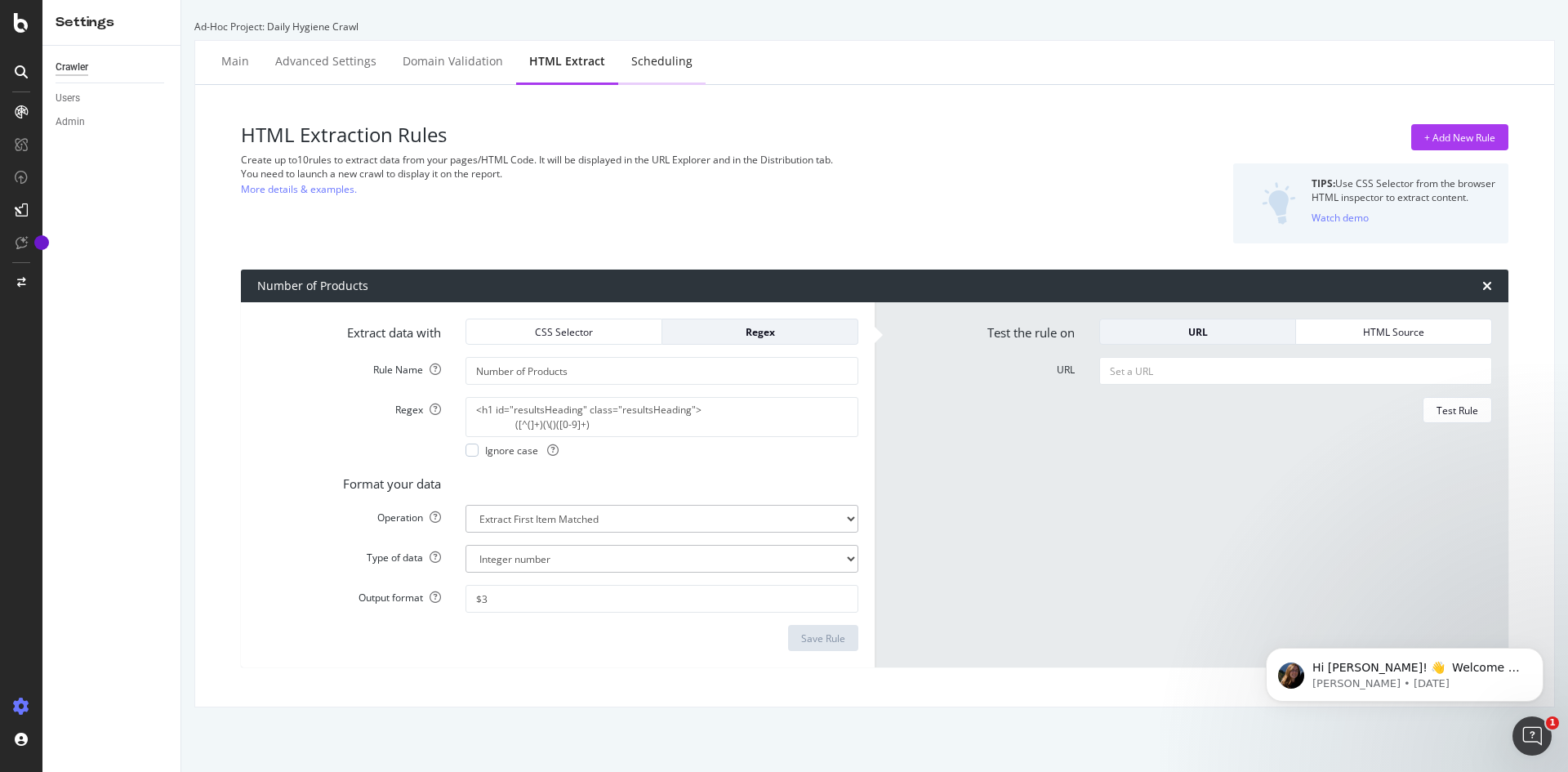
click at [618, 64] on div "Scheduling" at bounding box center [661, 62] width 88 height 45
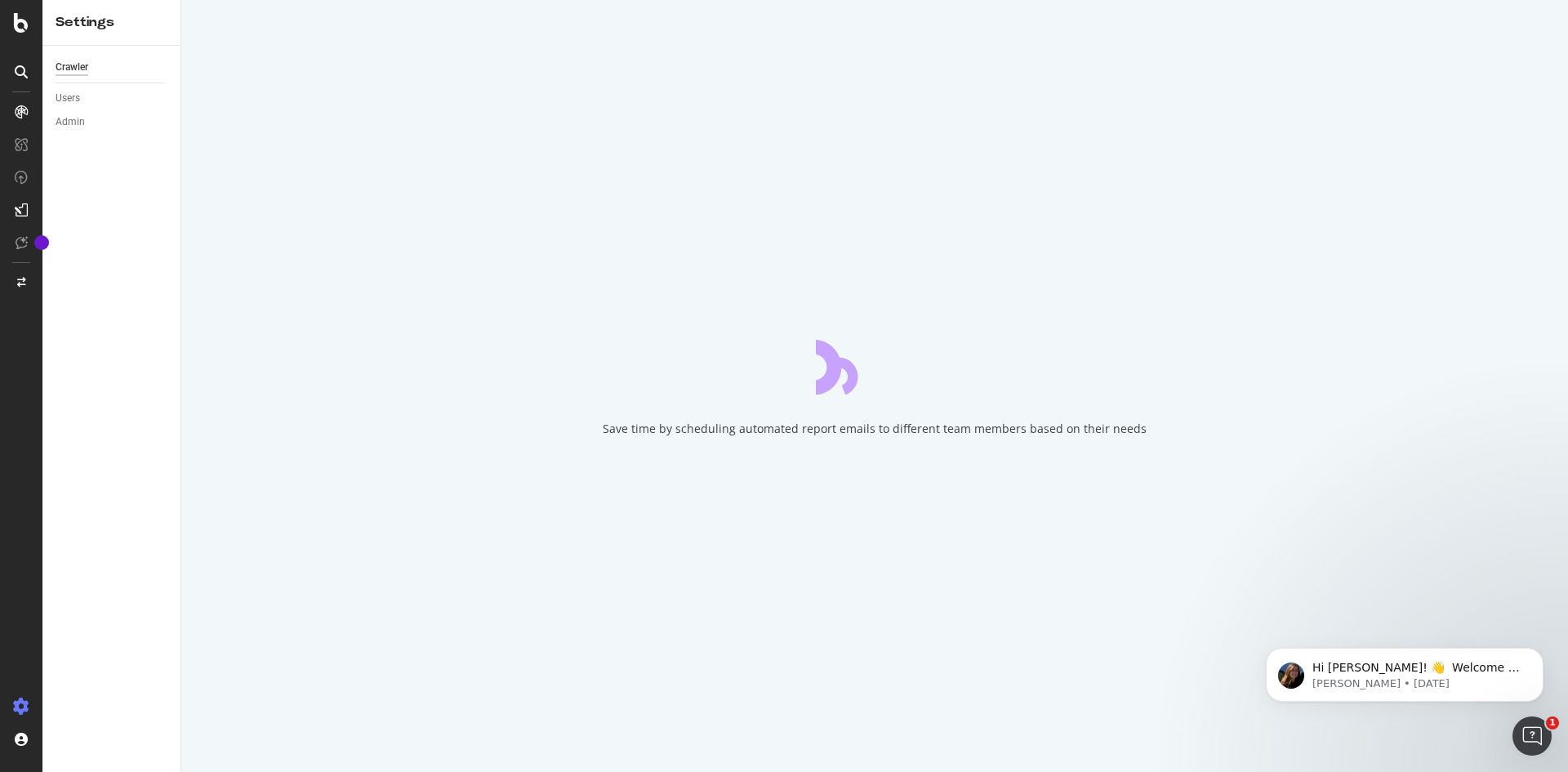
select select "3"
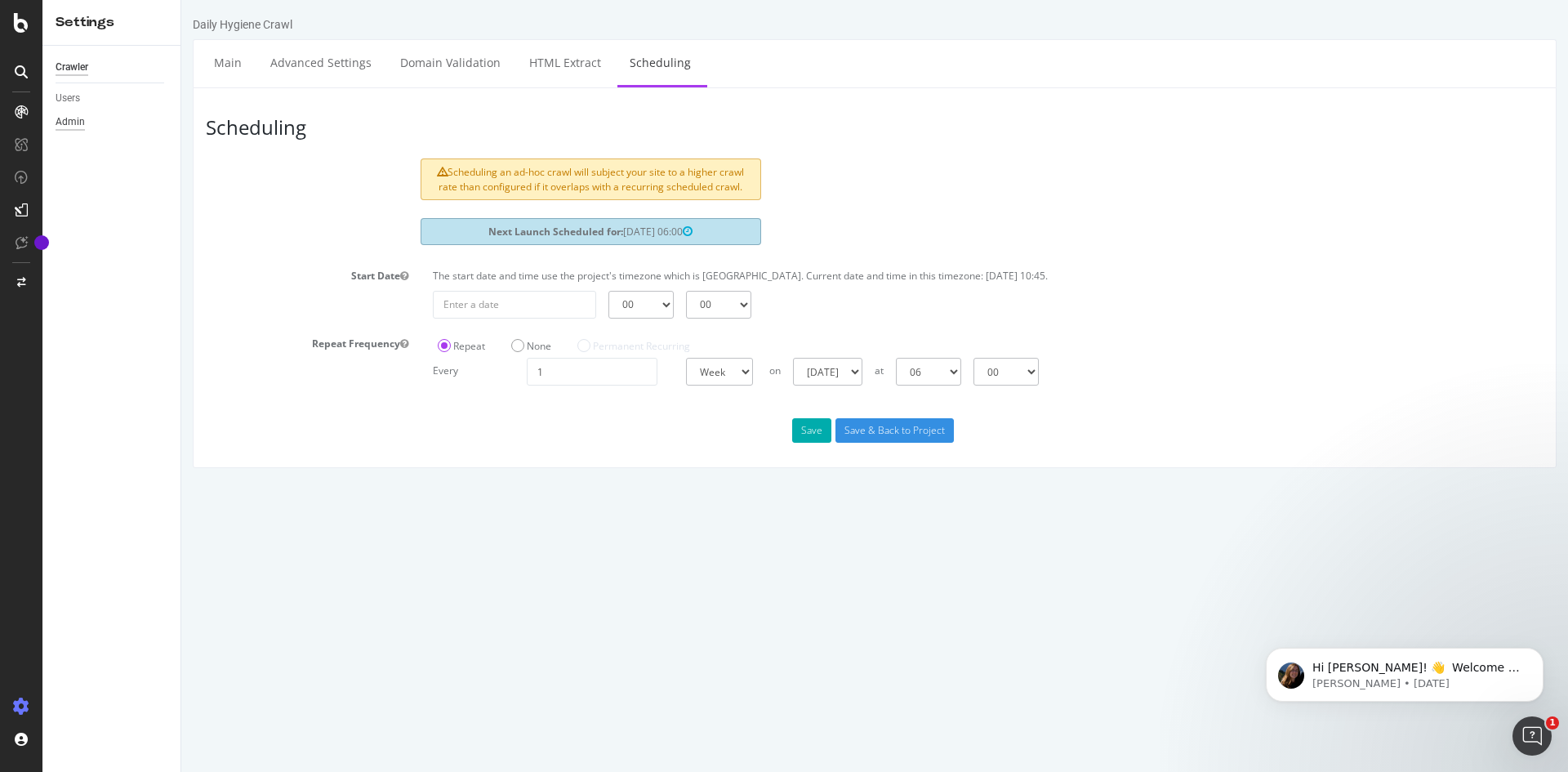
click at [75, 119] on div "Admin" at bounding box center [70, 121] width 29 height 17
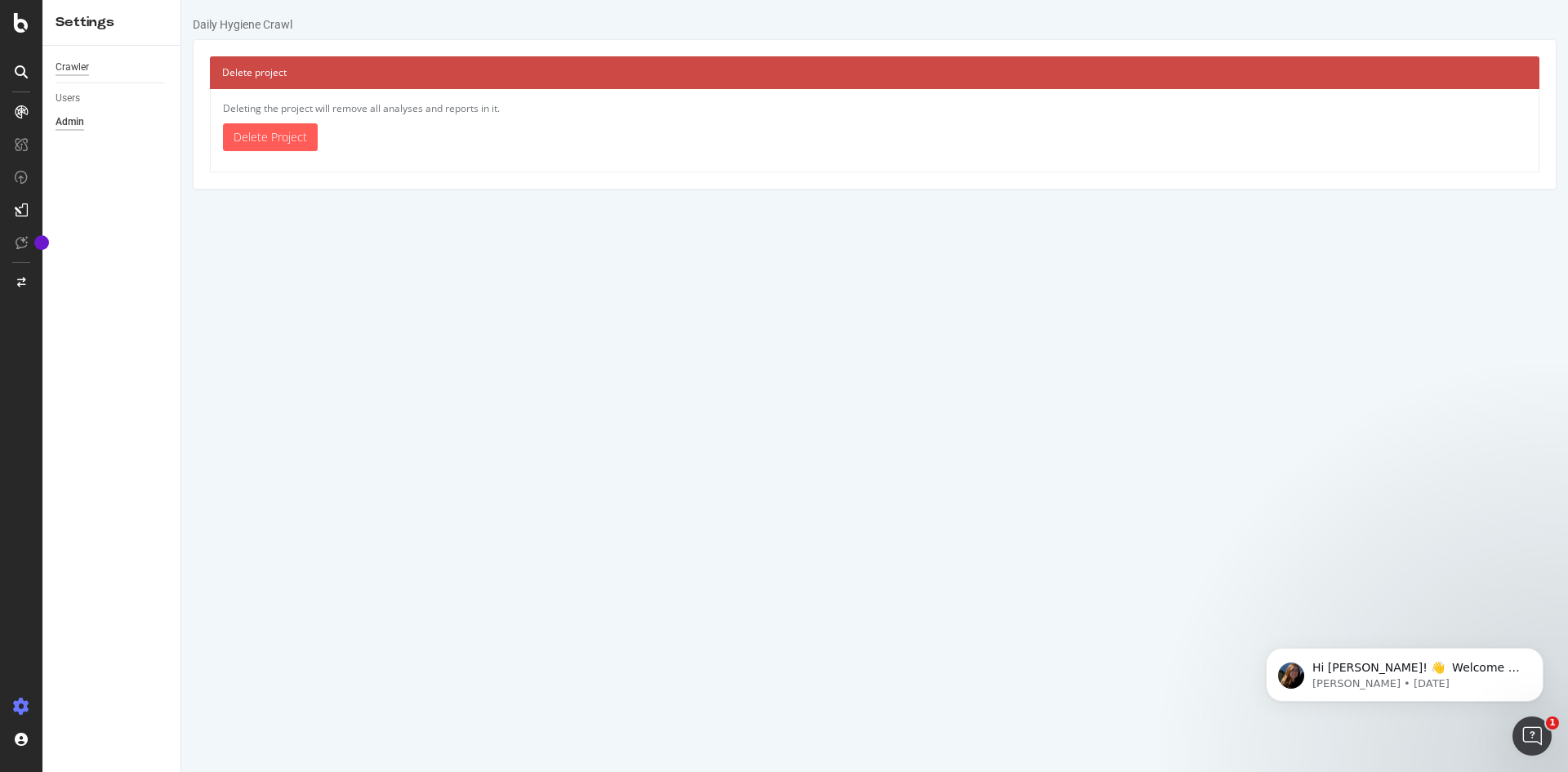
click at [75, 68] on div "Crawler" at bounding box center [73, 66] width 34 height 17
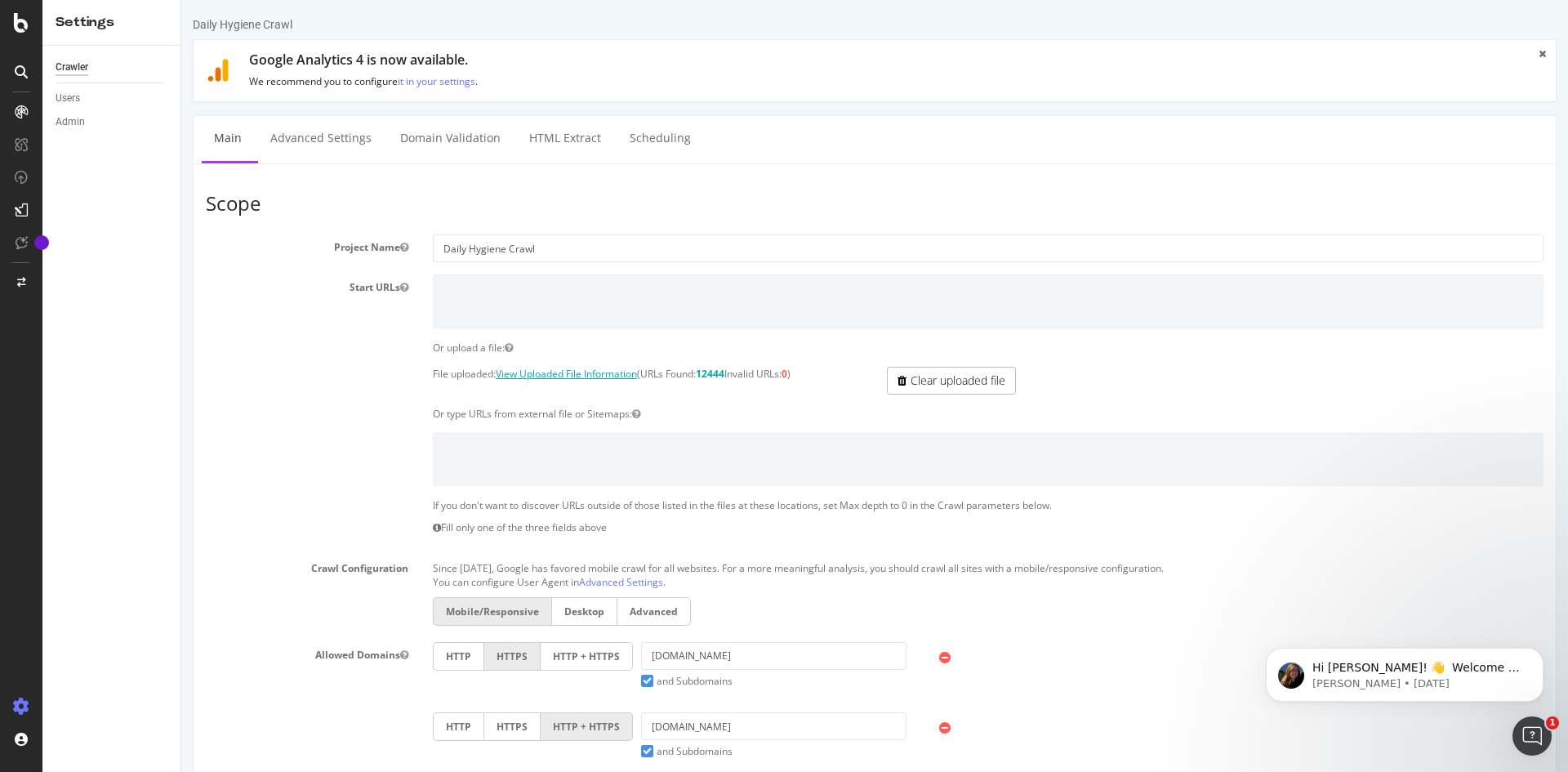
click at [545, 371] on link "View Uploaded File Information" at bounding box center [567, 374] width 142 height 14
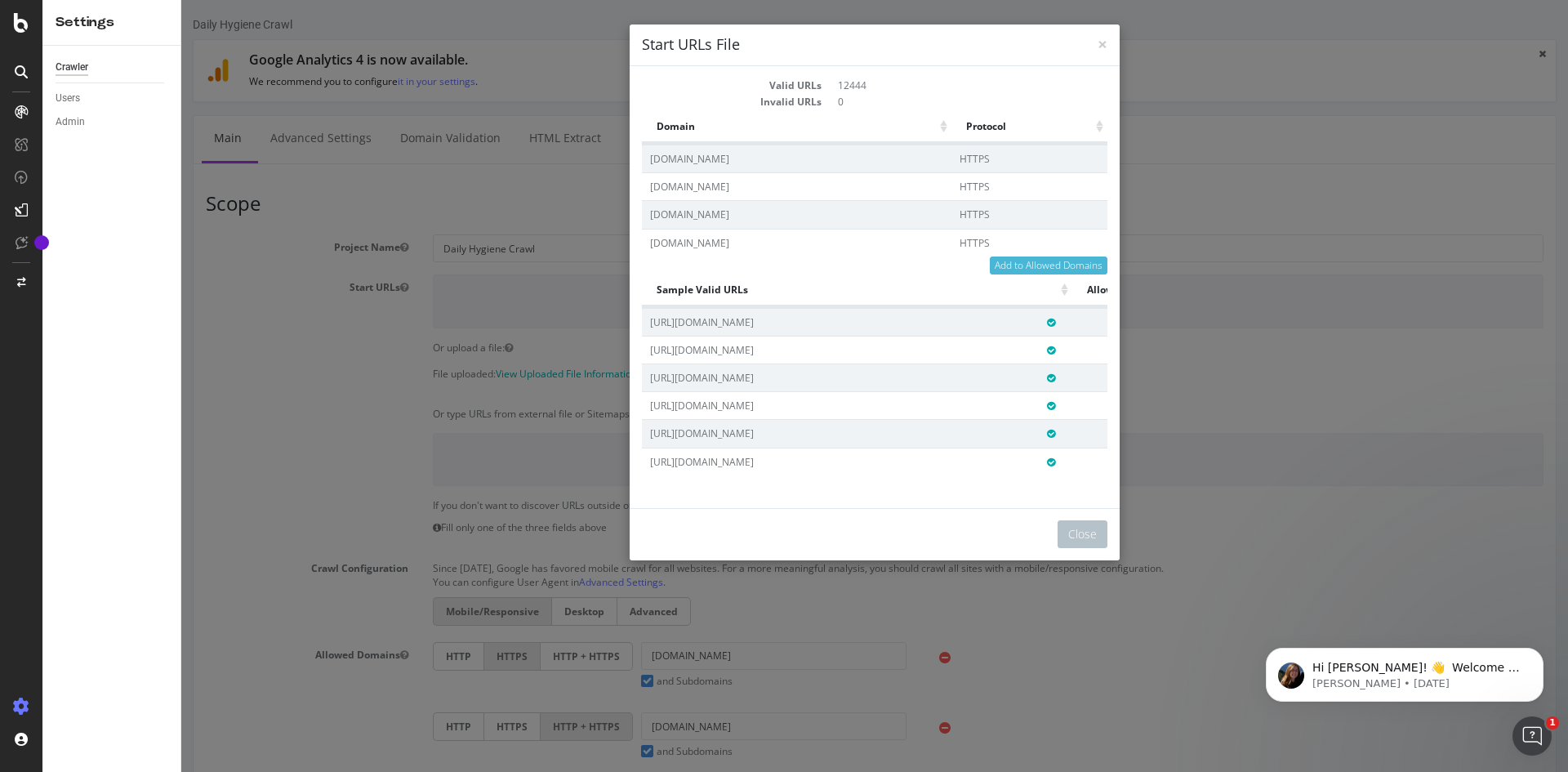
scroll to position [0, 45]
click at [688, 285] on th "Sample Valid URLs" at bounding box center [857, 290] width 430 height 32
click at [1098, 43] on span "×" at bounding box center [1102, 44] width 10 height 23
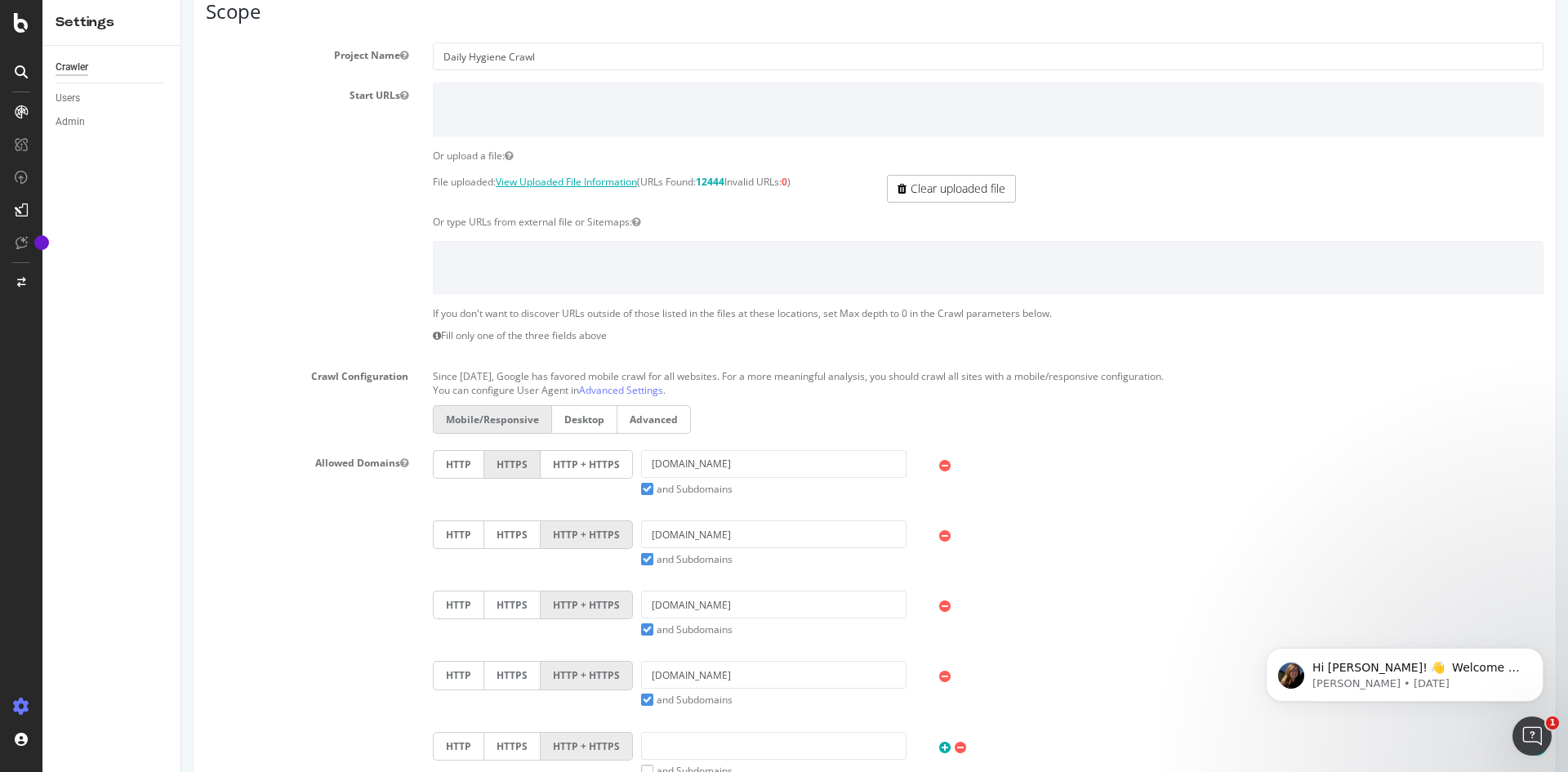
scroll to position [163, 0]
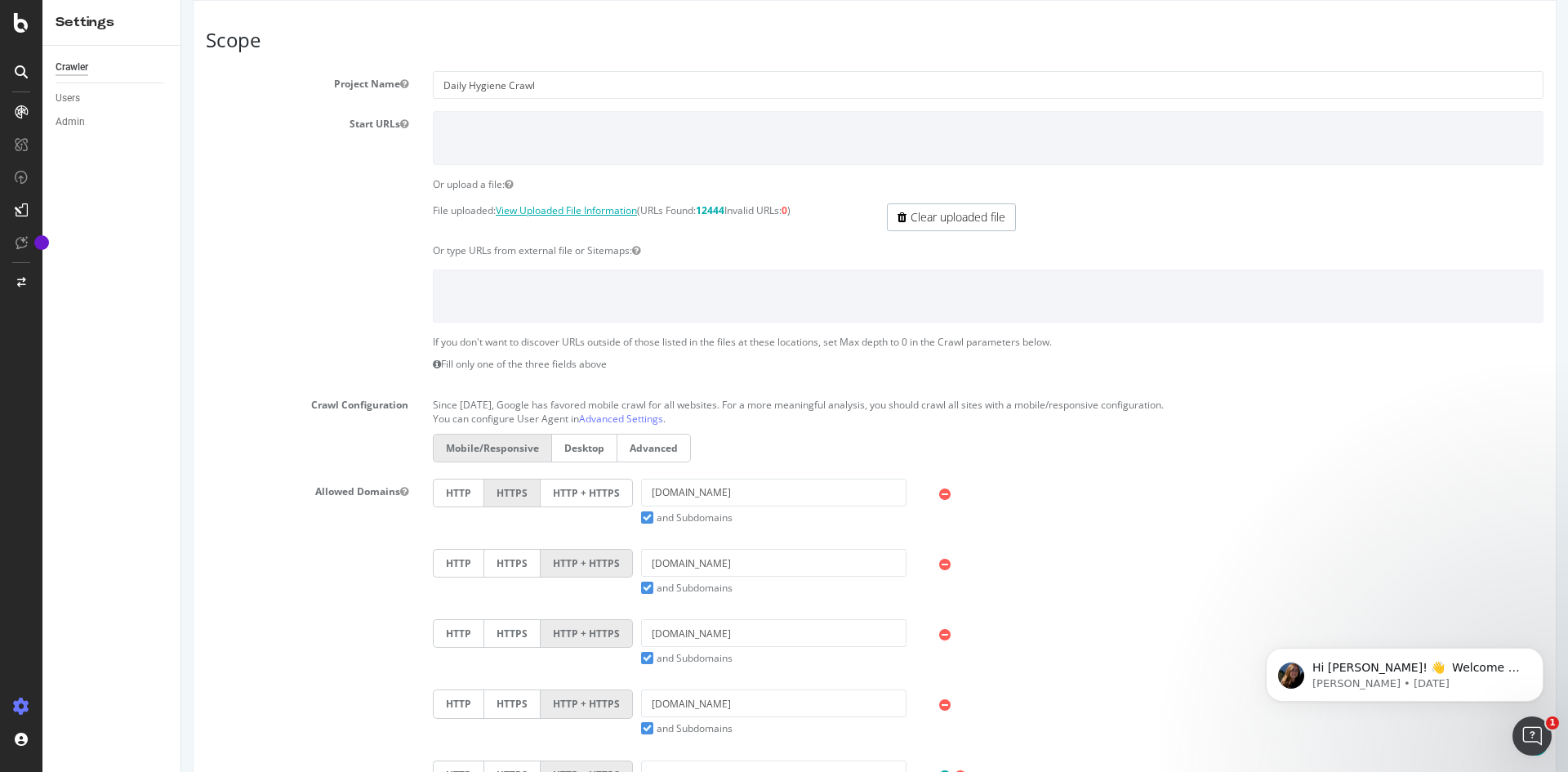
click at [542, 211] on link "View Uploaded File Information" at bounding box center [567, 211] width 142 height 14
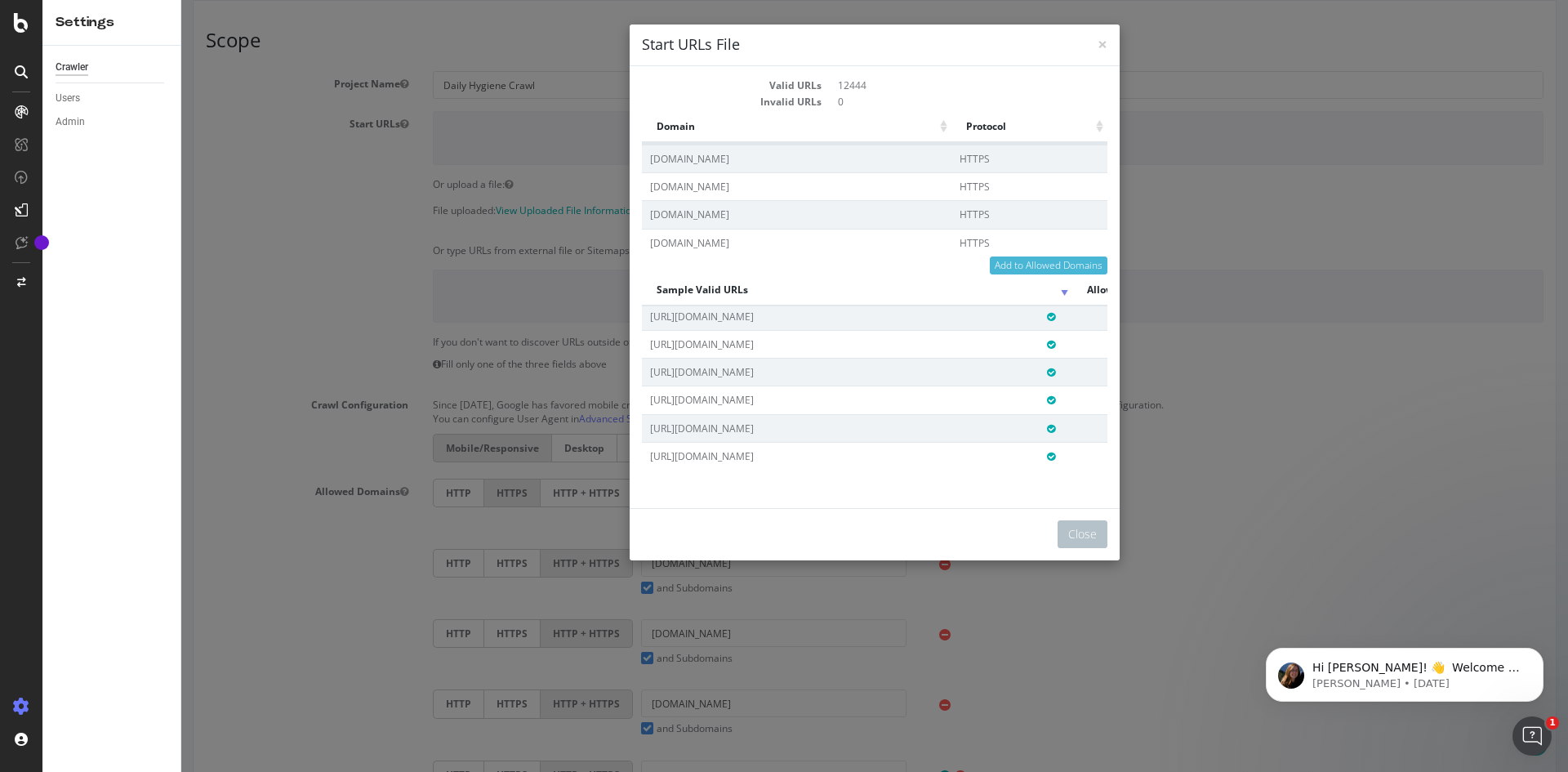
scroll to position [2849, 45]
click at [1098, 44] on span "×" at bounding box center [1102, 44] width 10 height 23
